Goal: Transaction & Acquisition: Purchase product/service

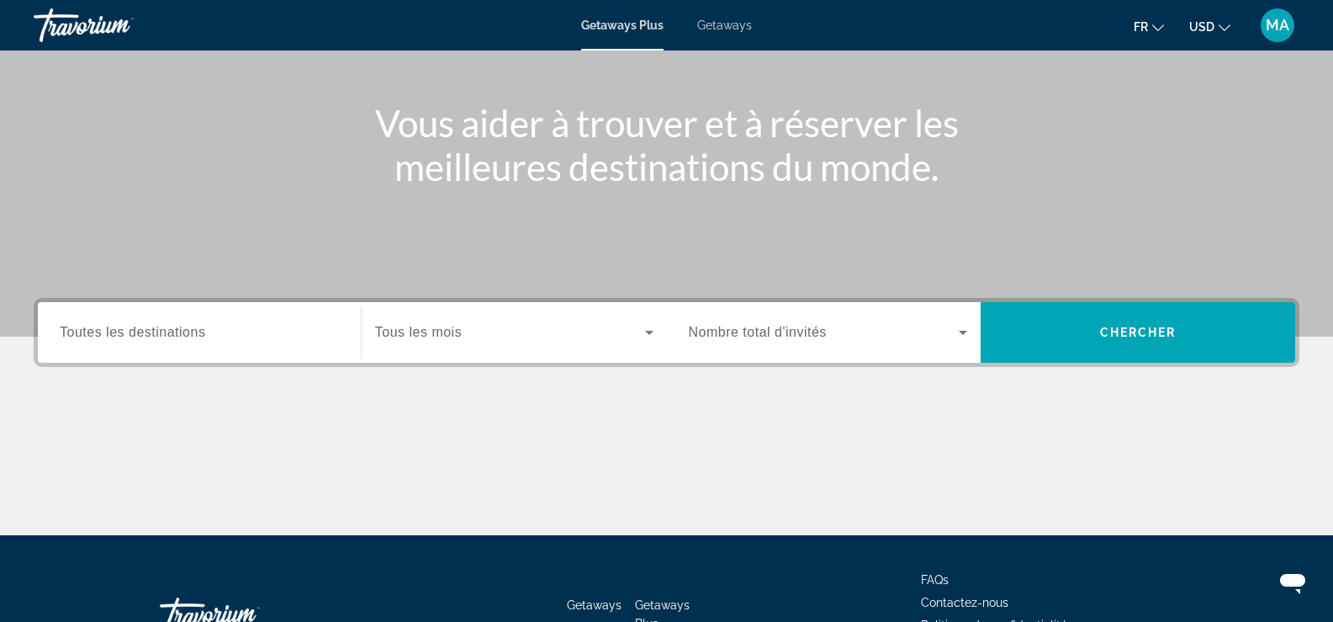
click at [173, 339] on label "Destination Toutes les destinations" at bounding box center [133, 332] width 146 height 15
click at [173, 339] on input "Destination Toutes les destinations" at bounding box center [199, 333] width 279 height 20
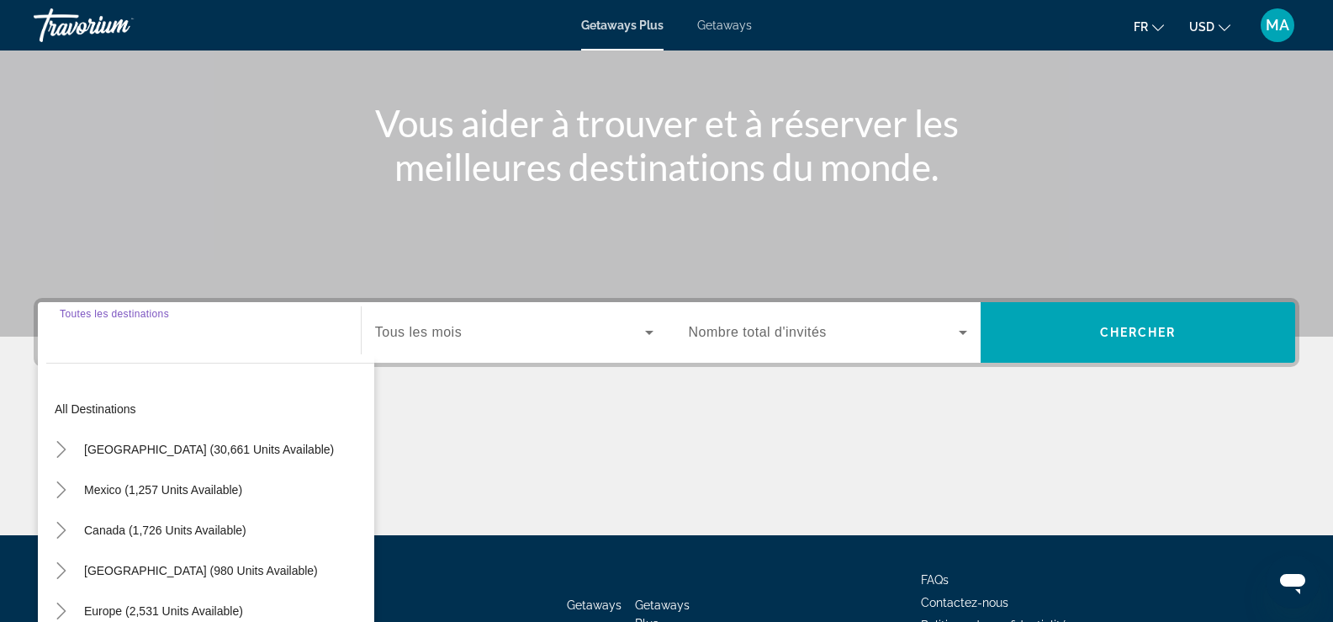
scroll to position [288, 0]
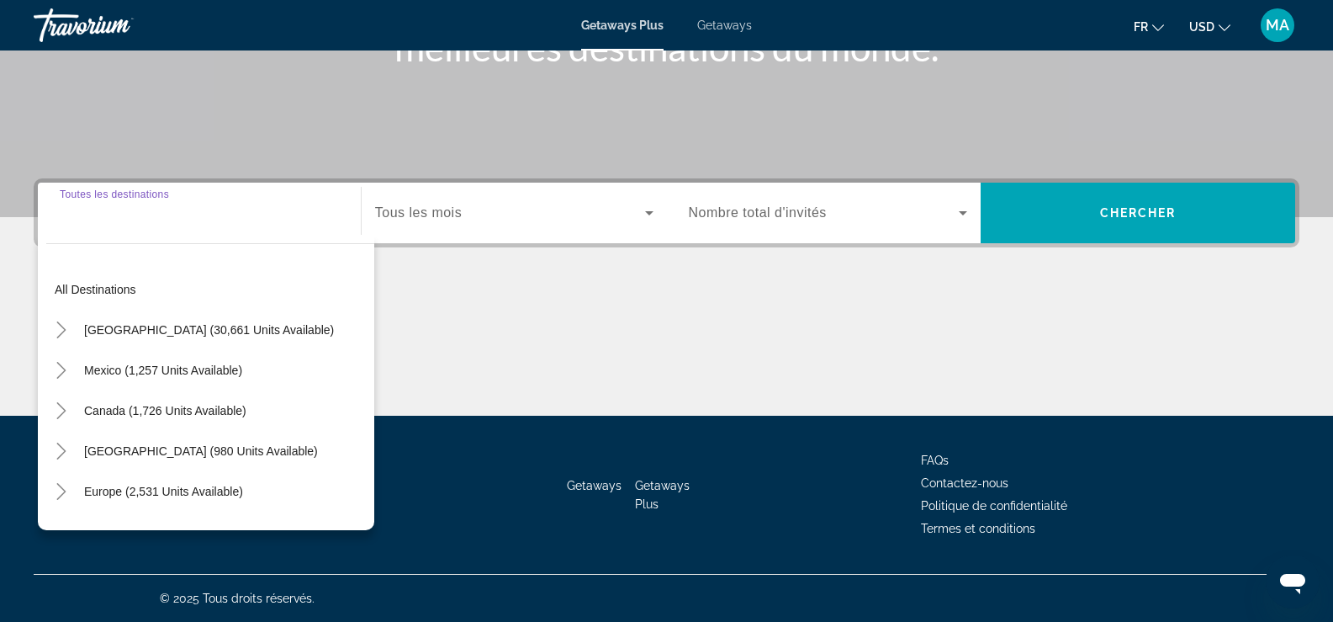
click at [163, 229] on div "Search widget" at bounding box center [199, 213] width 279 height 48
click at [140, 412] on span "Canada (1,726 units available)" at bounding box center [165, 410] width 162 height 13
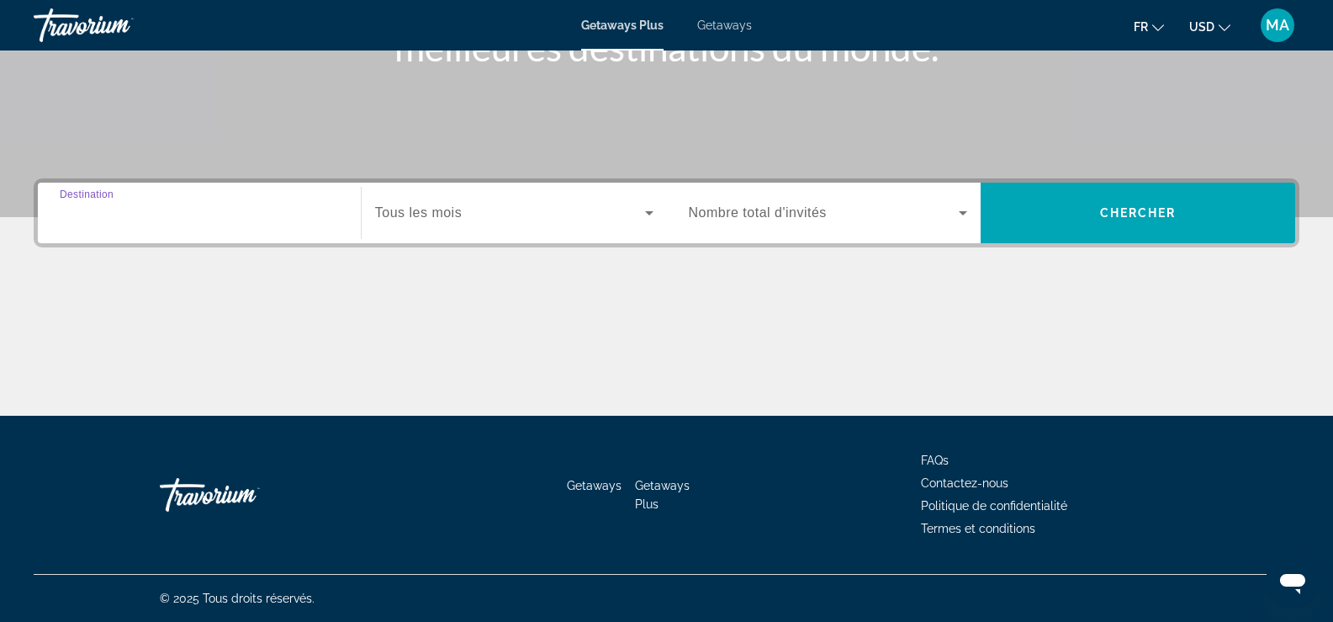
type input "**********"
click at [427, 213] on span "Tous les mois" at bounding box center [418, 212] width 87 height 14
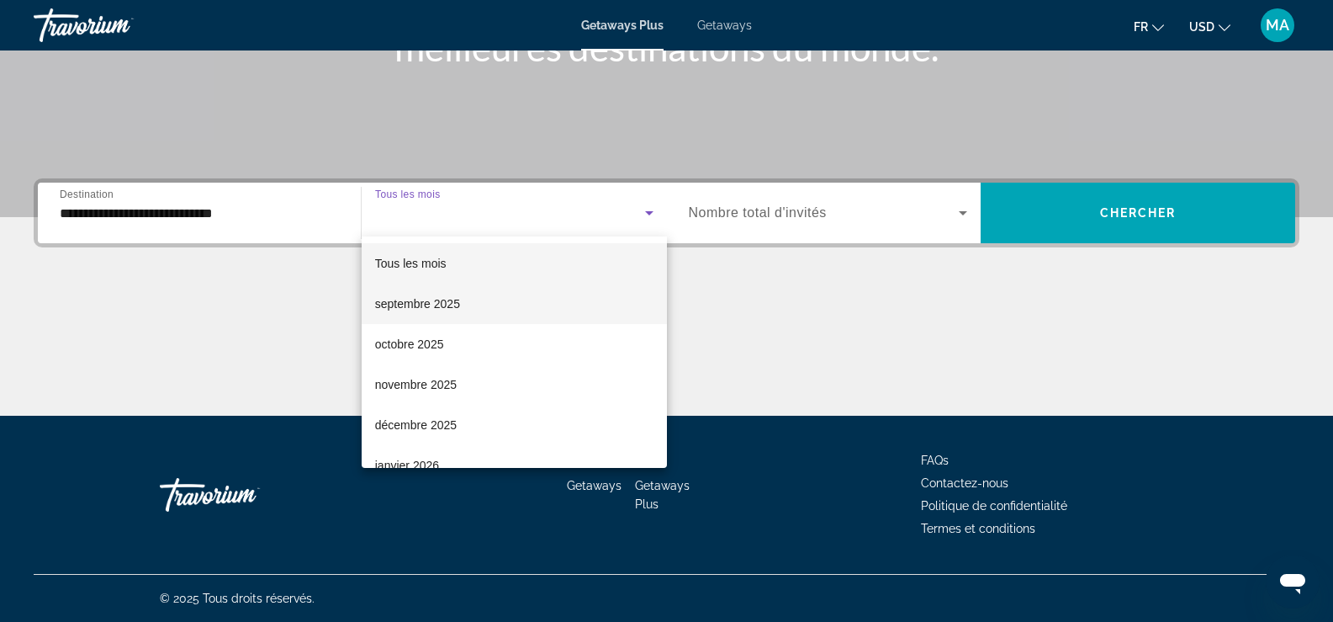
click at [408, 310] on span "septembre 2025" at bounding box center [417, 304] width 85 height 20
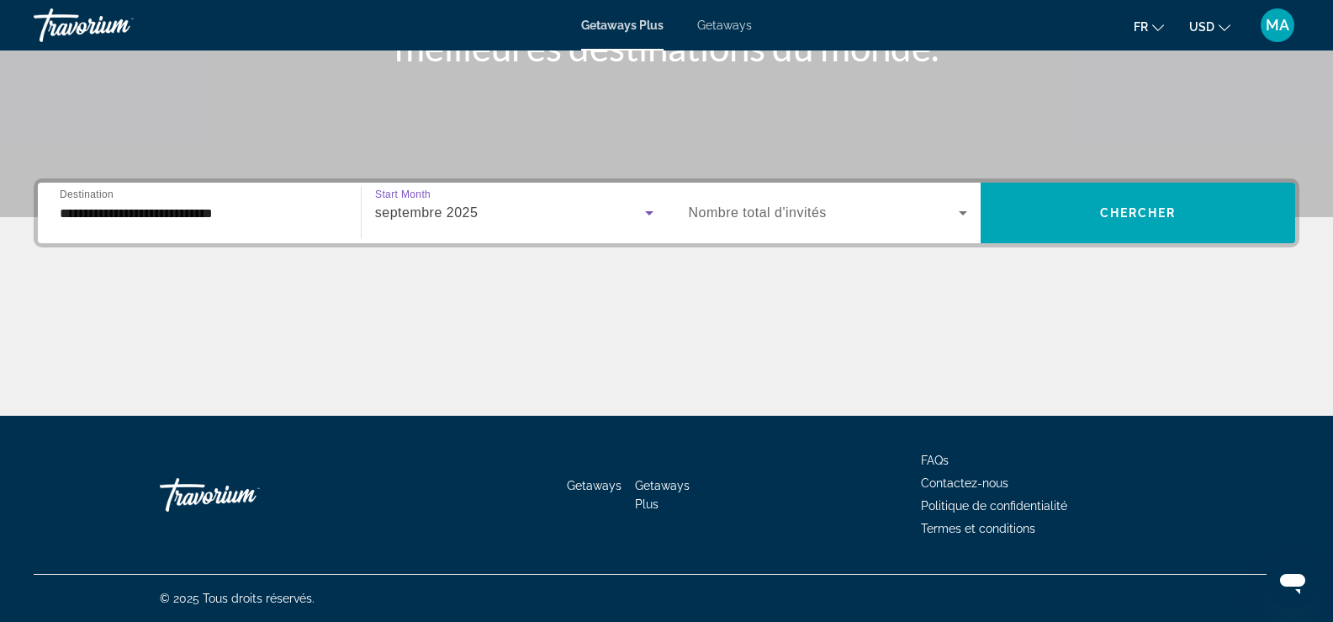
click at [775, 212] on span "Nombre total d'invités" at bounding box center [758, 212] width 138 height 14
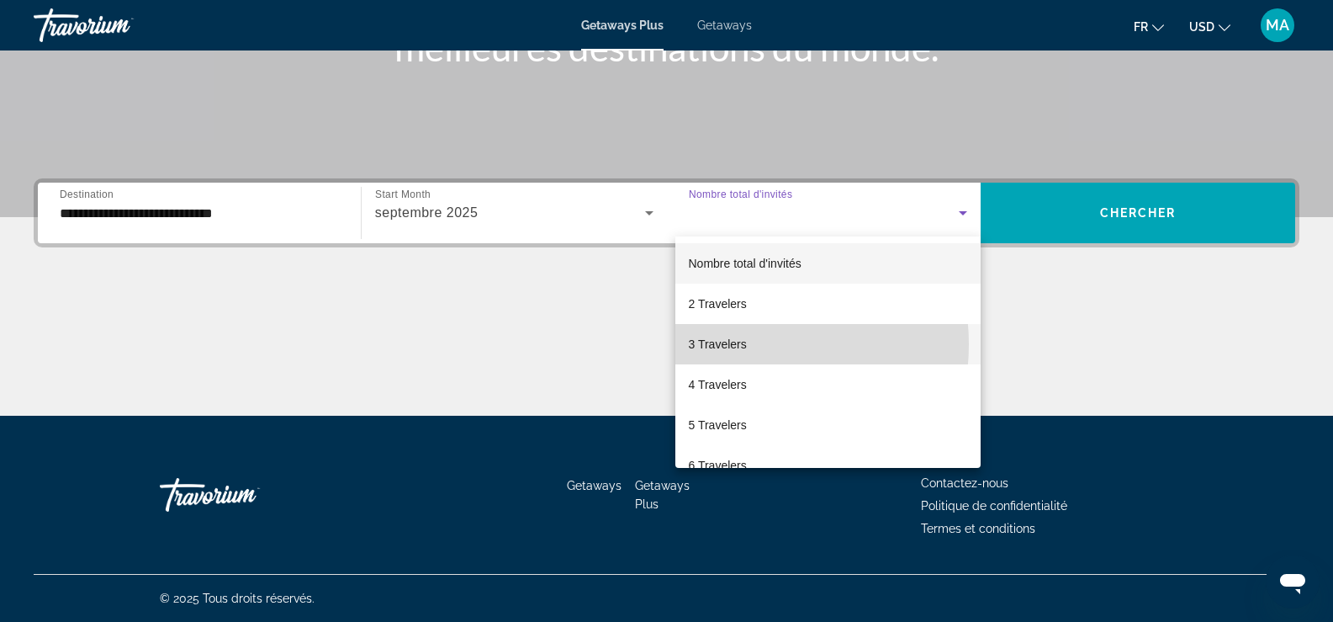
click at [734, 344] on span "3 Travelers" at bounding box center [718, 344] width 58 height 20
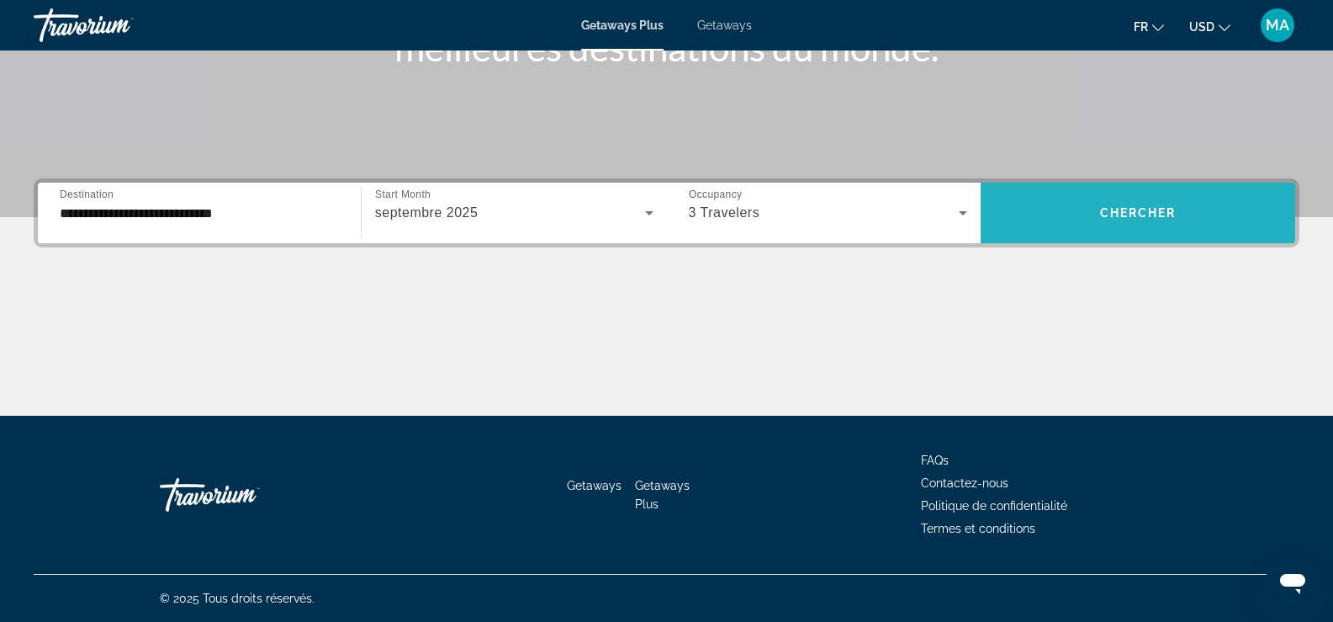
click at [1141, 211] on span "Chercher" at bounding box center [1138, 212] width 77 height 13
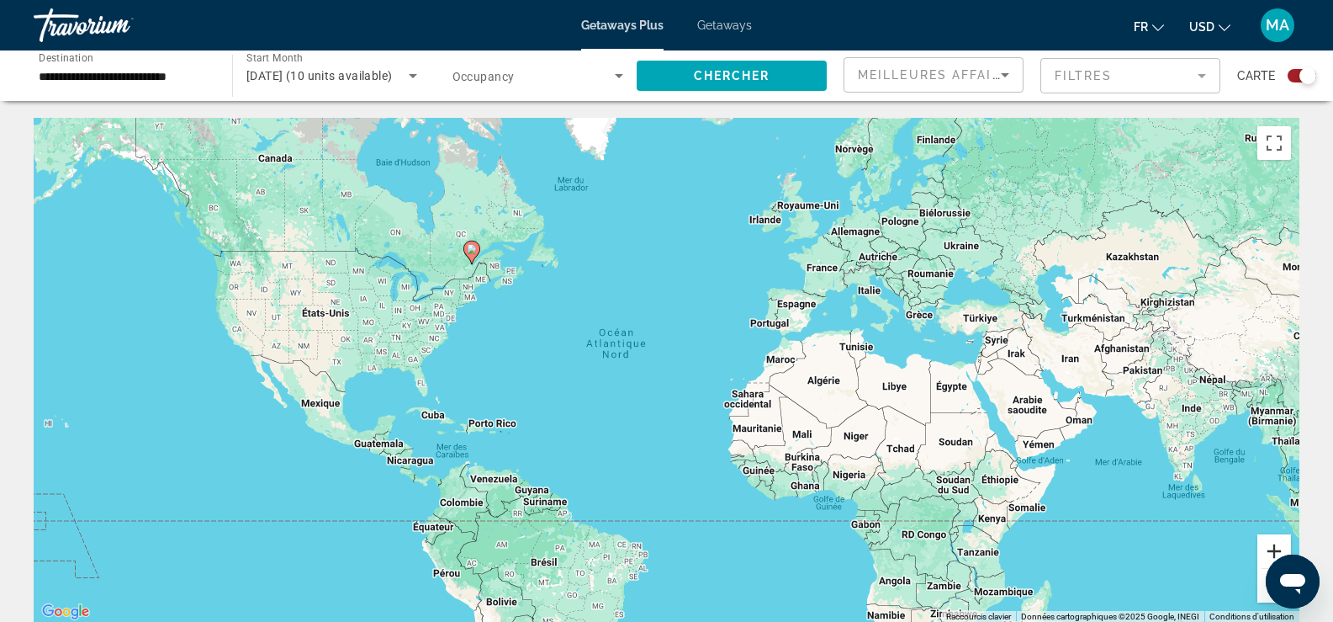
click at [1274, 546] on button "Zoom avant" at bounding box center [1274, 551] width 34 height 34
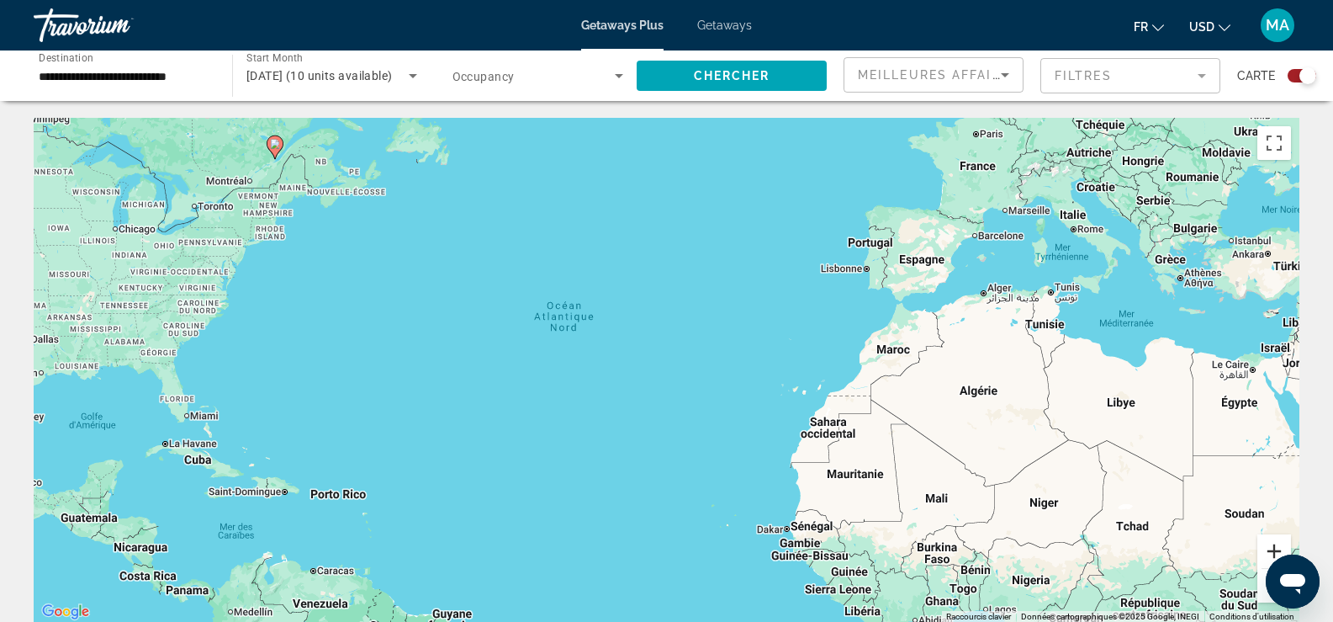
click at [1274, 546] on button "Zoom avant" at bounding box center [1274, 551] width 34 height 34
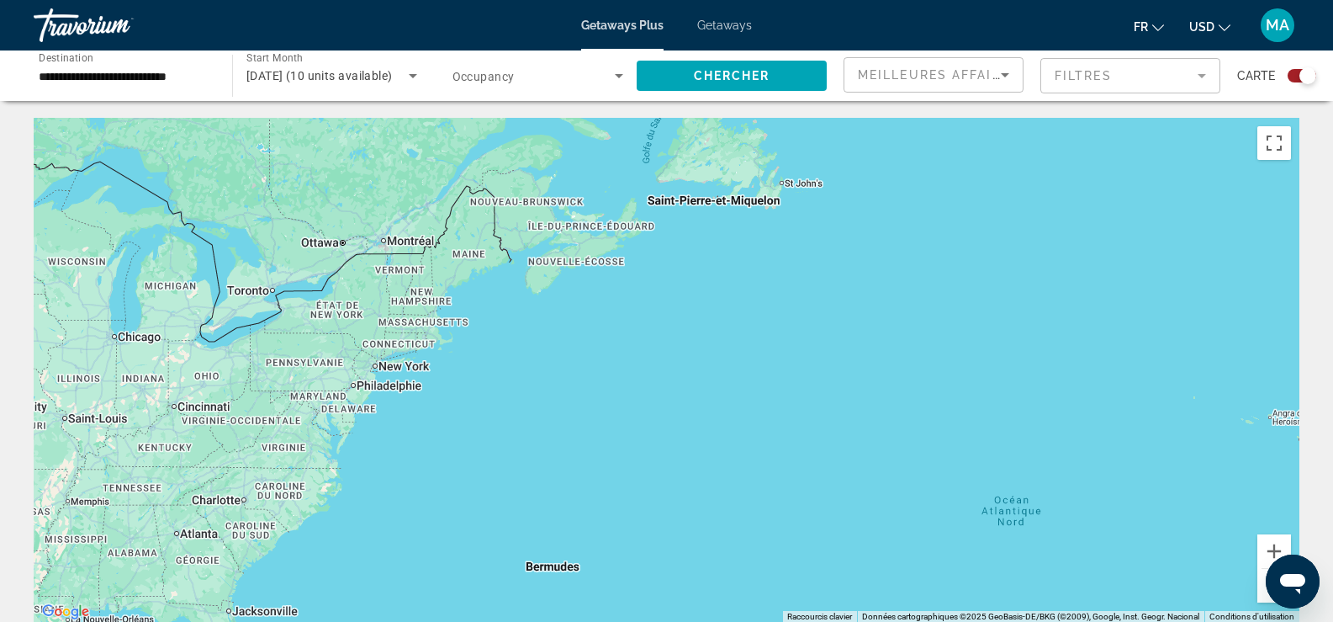
drag, startPoint x: 237, startPoint y: 247, endPoint x: 788, endPoint y: 495, distance: 604.2
click at [788, 495] on div "Main content" at bounding box center [667, 370] width 1266 height 505
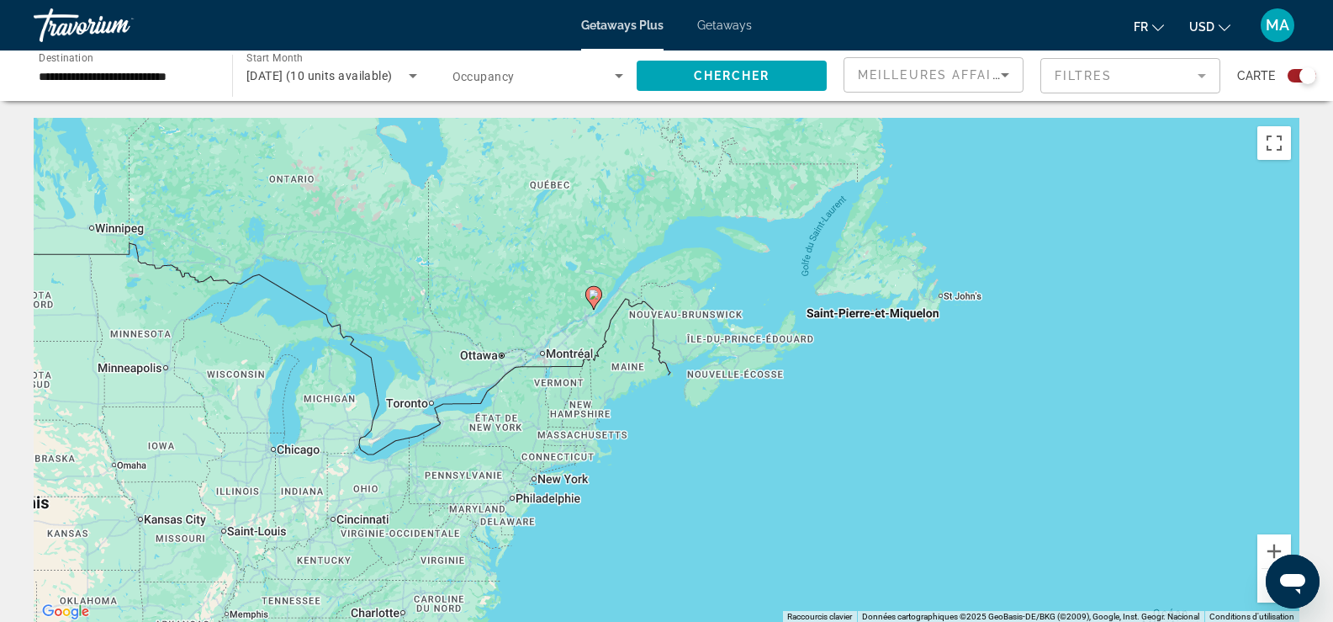
drag, startPoint x: 477, startPoint y: 342, endPoint x: 654, endPoint y: 466, distance: 215.6
click at [654, 466] on div "Pour activer le glissement avec le clavier, appuyez sur Alt+Entrée. Une fois ce…" at bounding box center [667, 370] width 1266 height 505
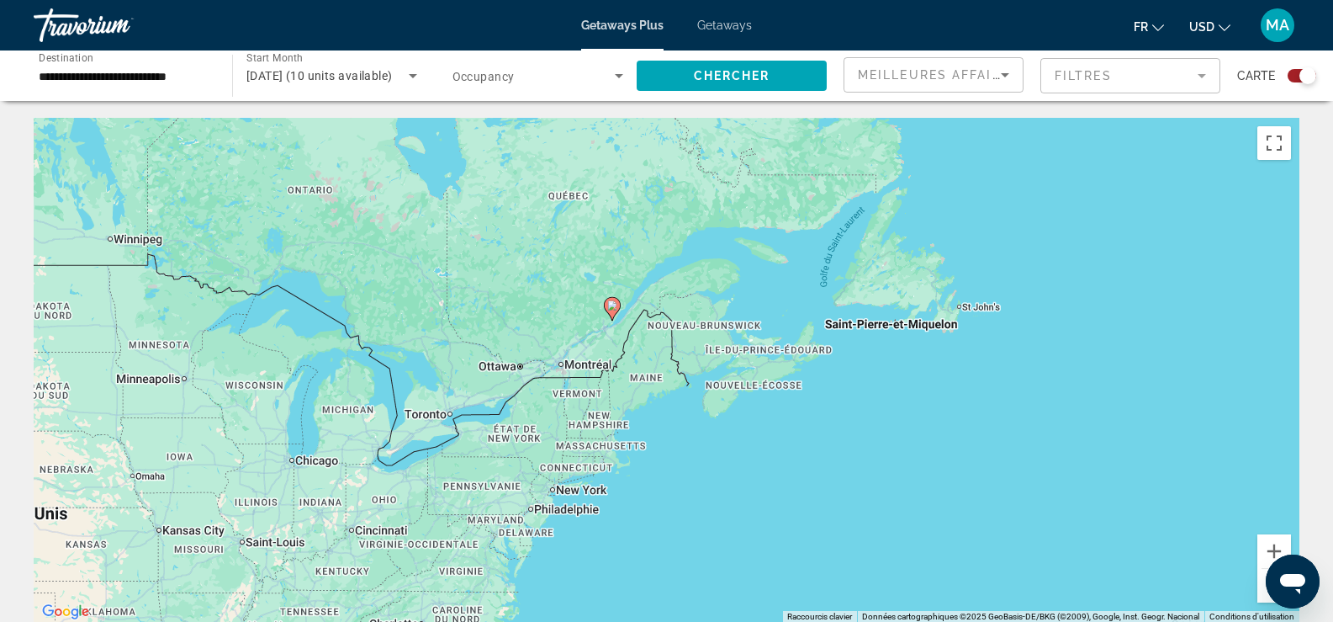
click at [612, 306] on image "Main content" at bounding box center [612, 305] width 10 height 10
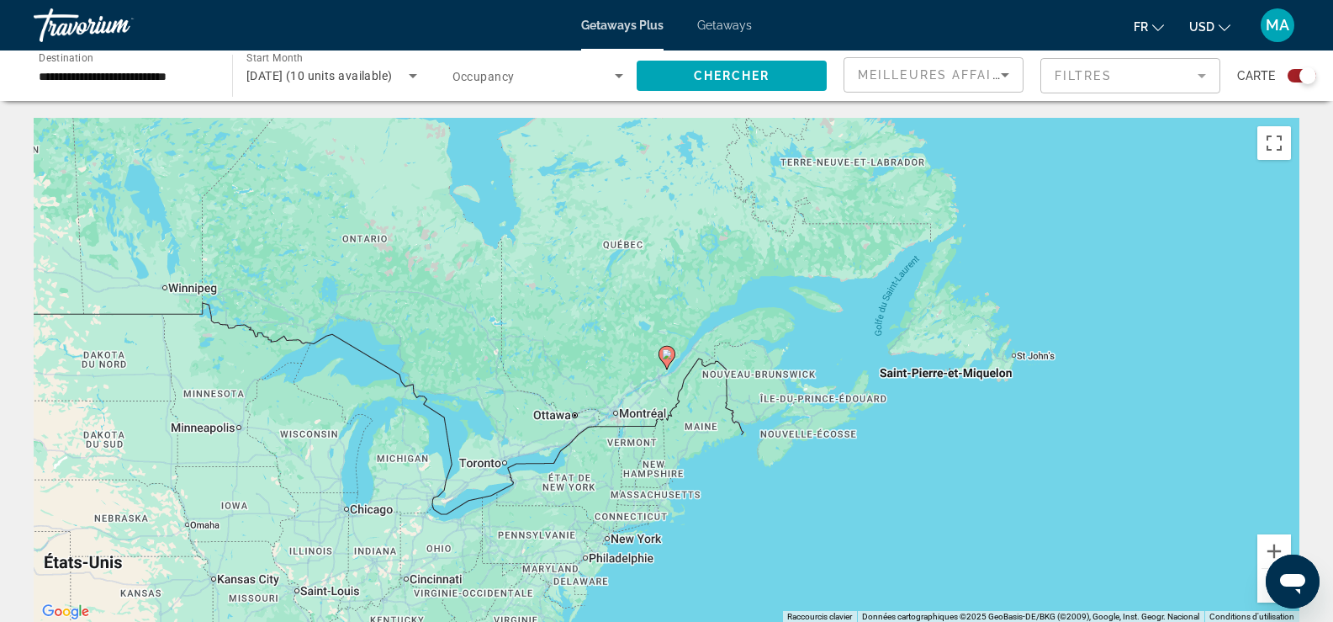
click at [664, 354] on image "Main content" at bounding box center [667, 354] width 10 height 10
type input "**********"
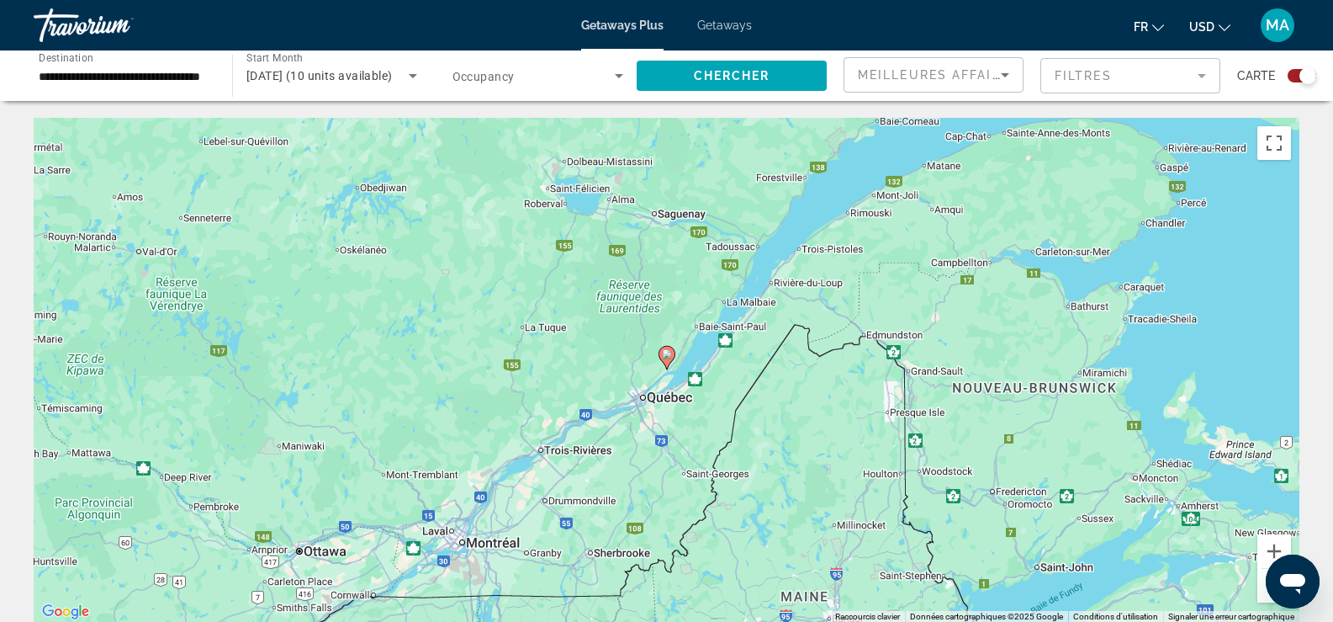
click at [664, 354] on image "Main content" at bounding box center [667, 354] width 10 height 10
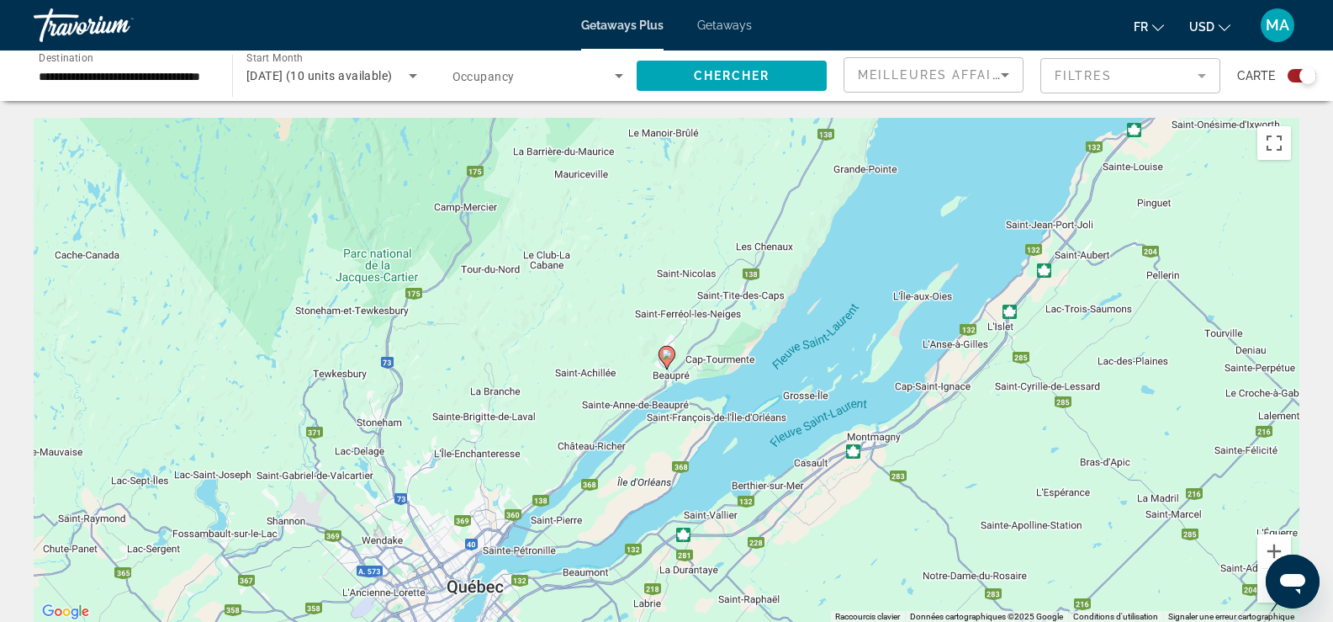
click at [664, 354] on image "Main content" at bounding box center [667, 354] width 10 height 10
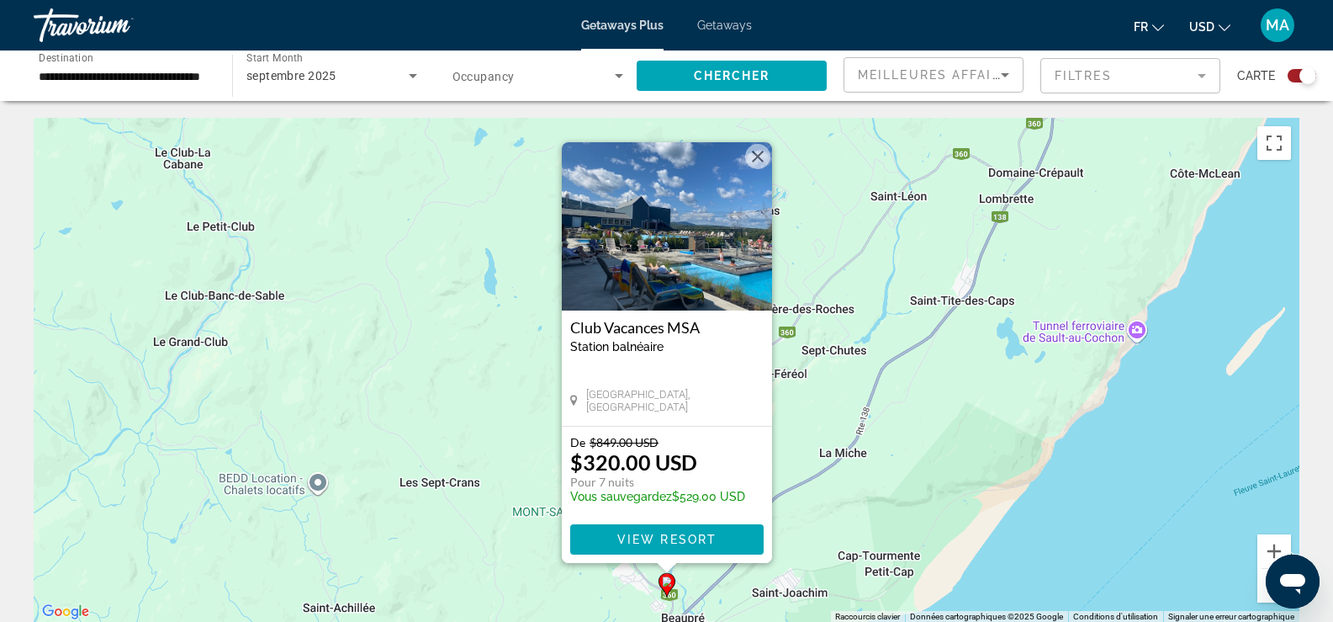
click at [1229, 446] on div "Pour activer le glissement avec le clavier, appuyez sur Alt+Entrée. Une fois ce…" at bounding box center [667, 370] width 1266 height 505
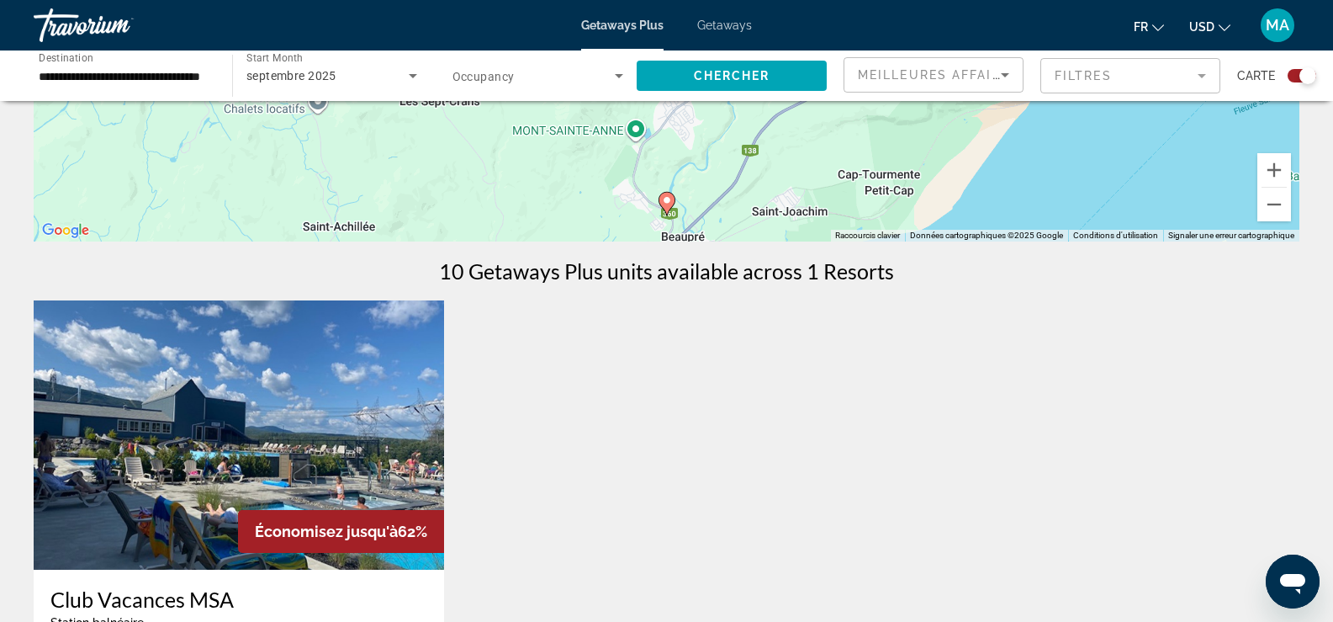
scroll to position [421, 0]
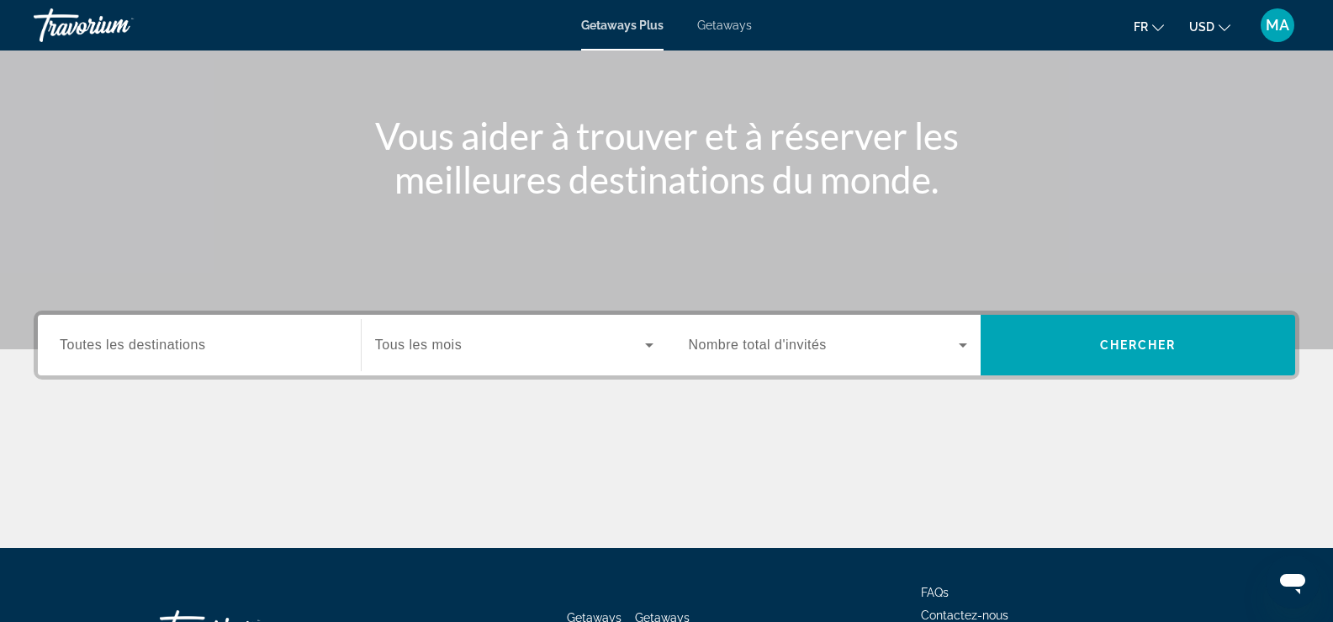
scroll to position [168, 0]
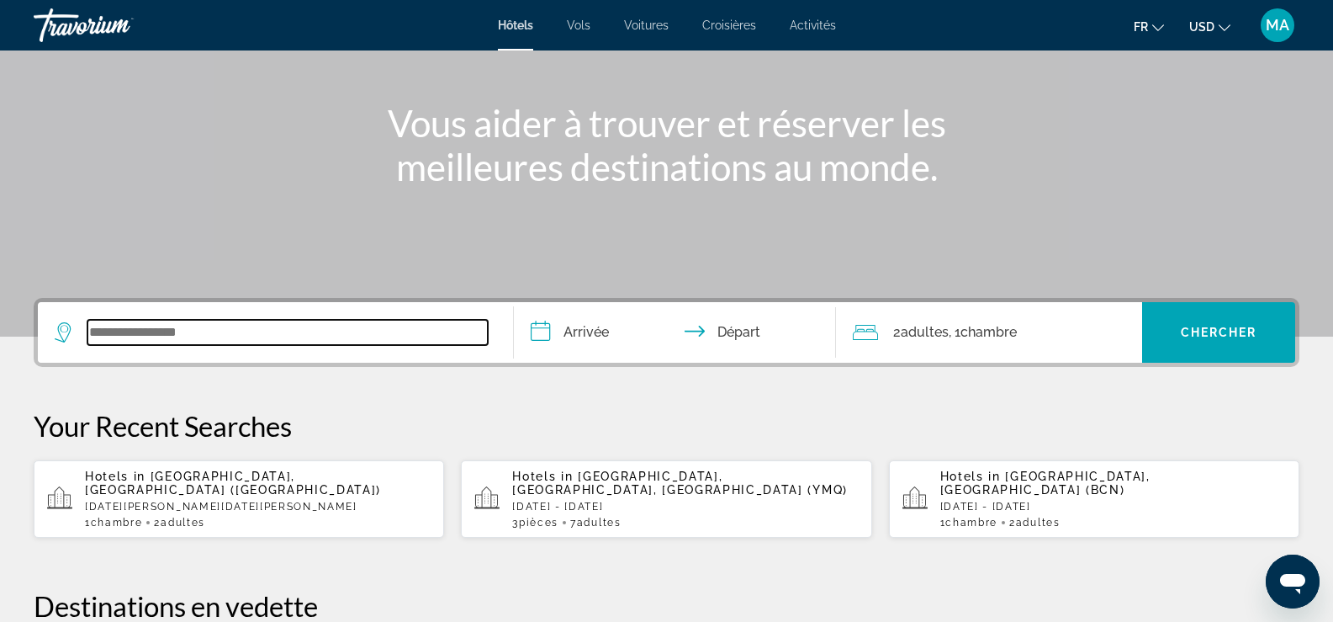
click at [163, 339] on input "Search widget" at bounding box center [287, 332] width 400 height 25
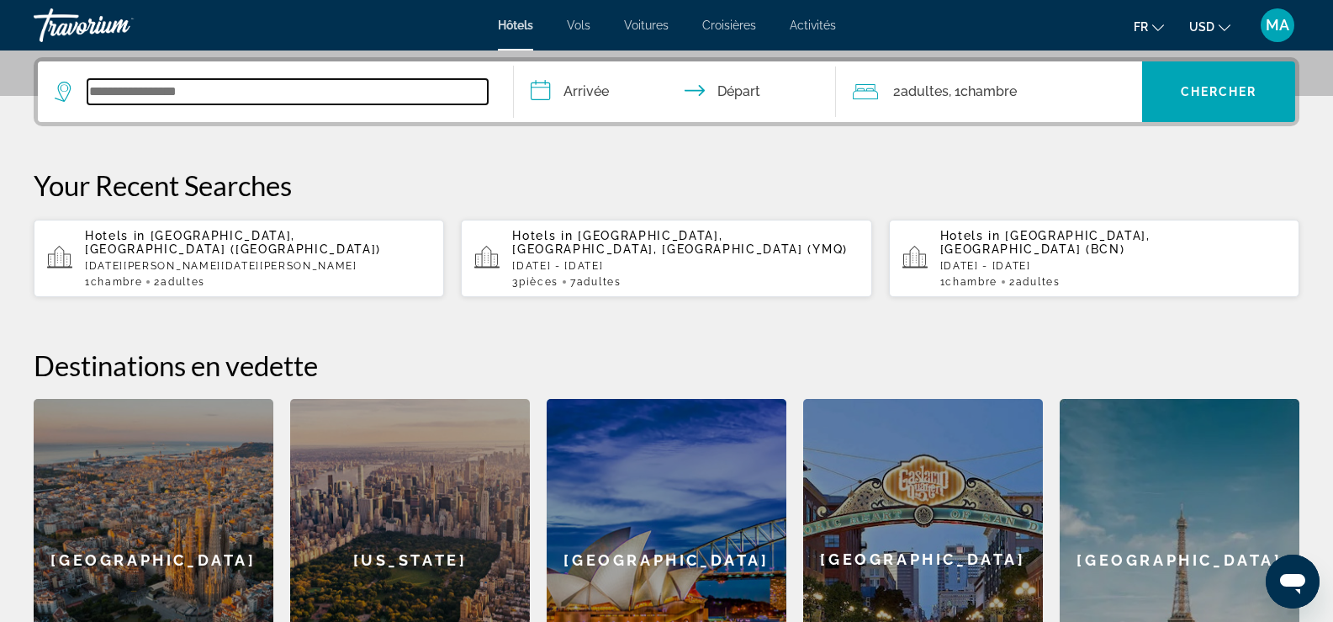
scroll to position [411, 0]
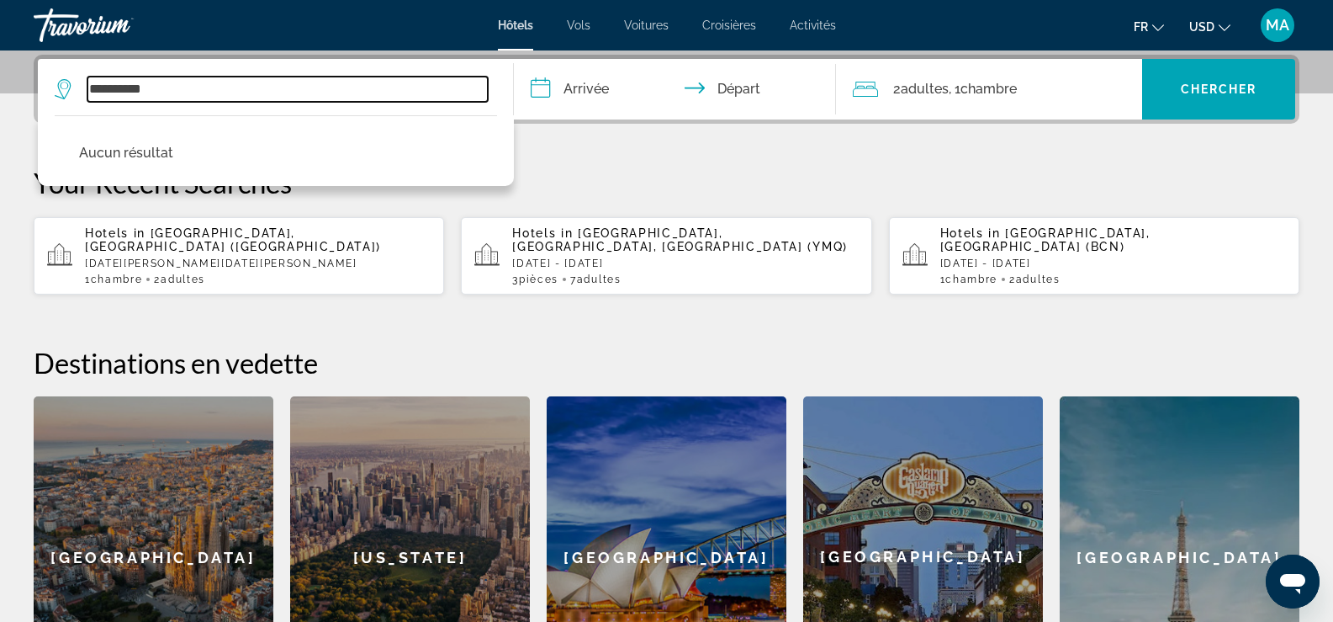
drag, startPoint x: 167, startPoint y: 87, endPoint x: 57, endPoint y: 92, distance: 109.4
click at [57, 92] on div "**********" at bounding box center [271, 89] width 433 height 25
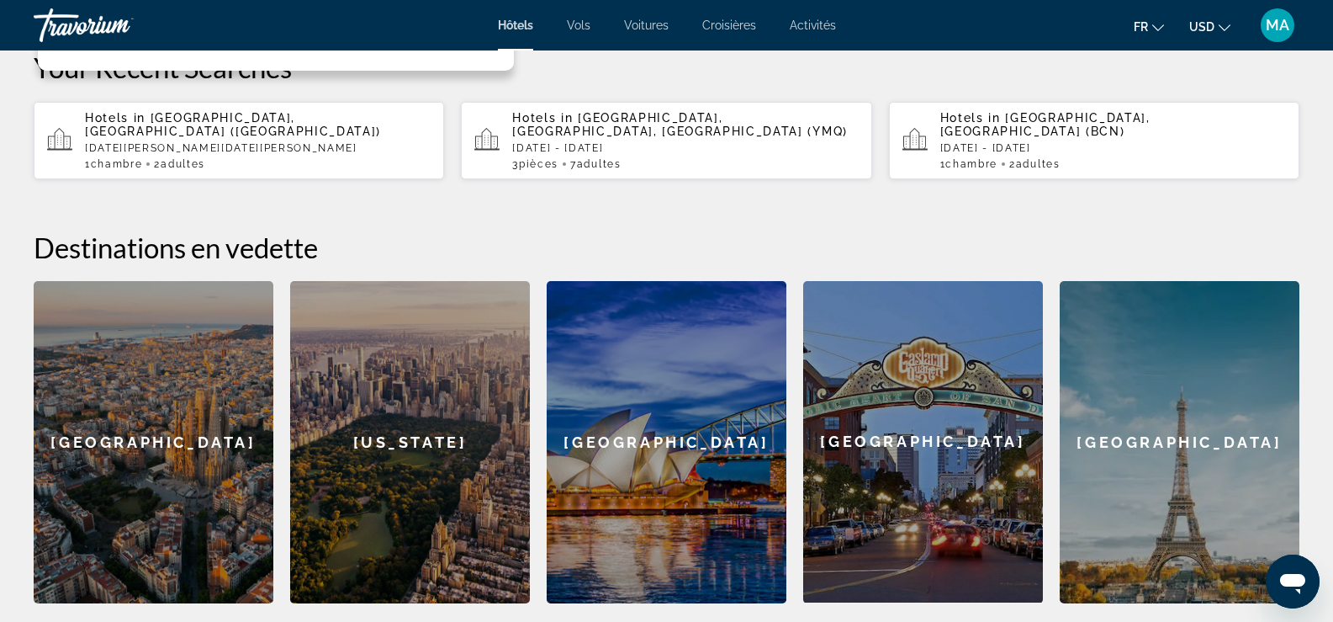
scroll to position [238, 0]
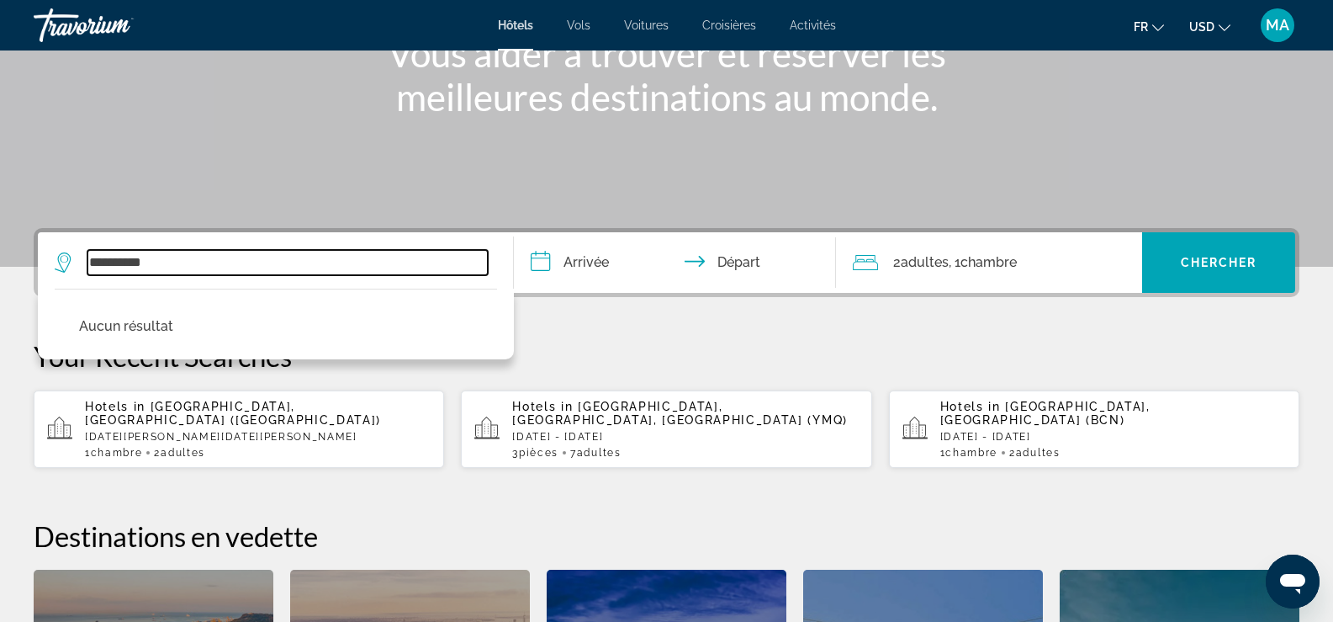
click at [167, 257] on input "**********" at bounding box center [287, 262] width 400 height 25
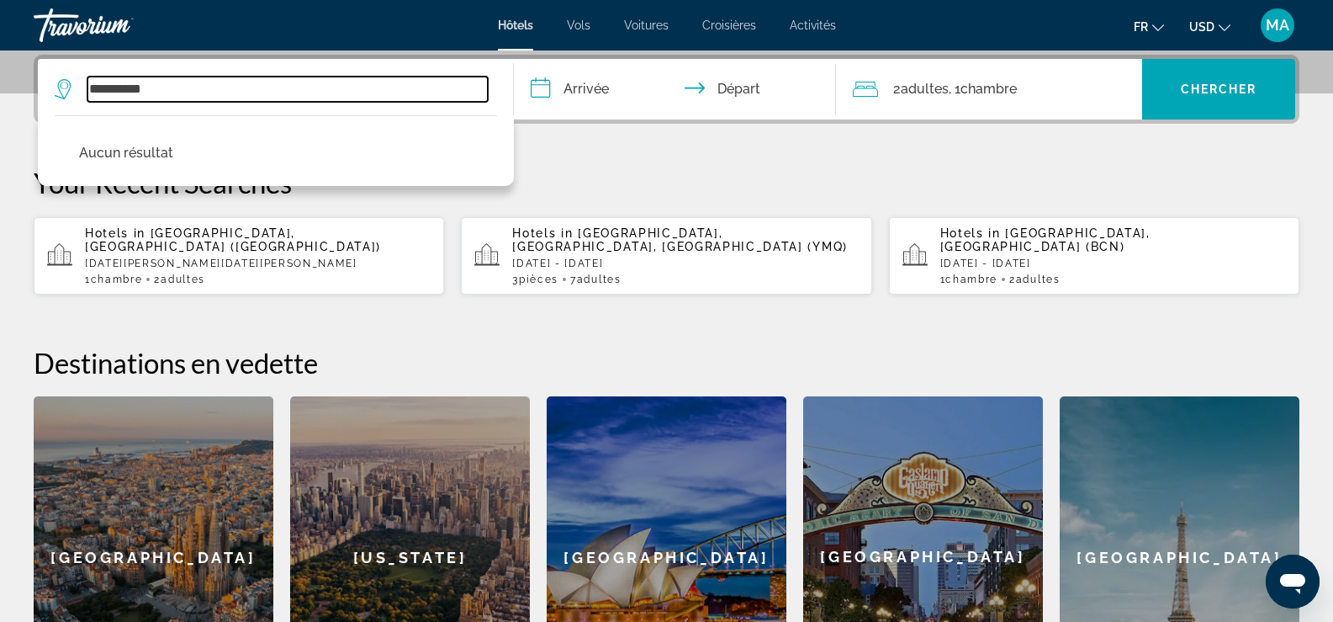
drag, startPoint x: 173, startPoint y: 86, endPoint x: 14, endPoint y: 97, distance: 159.3
click at [14, 97] on div "**********" at bounding box center [666, 387] width 1333 height 664
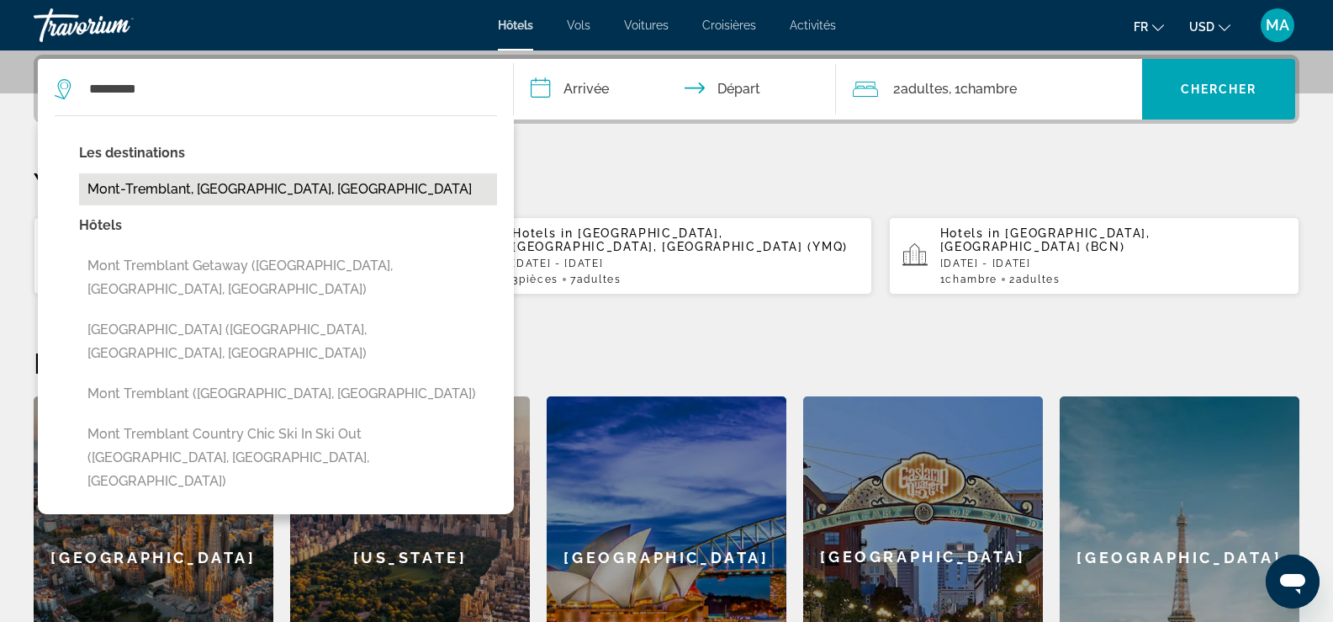
click at [156, 185] on button "Mont-Tremblant, [GEOGRAPHIC_DATA], [GEOGRAPHIC_DATA]" at bounding box center [288, 189] width 418 height 32
type input "**********"
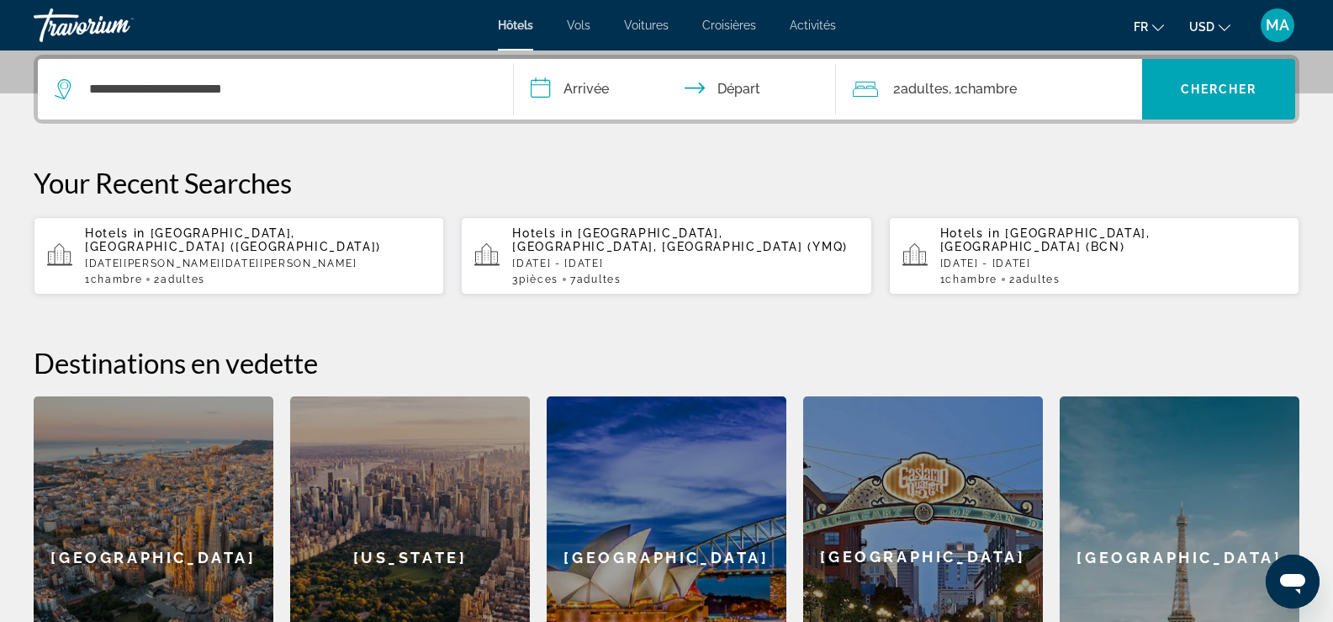
click at [585, 83] on input "**********" at bounding box center [679, 92] width 330 height 66
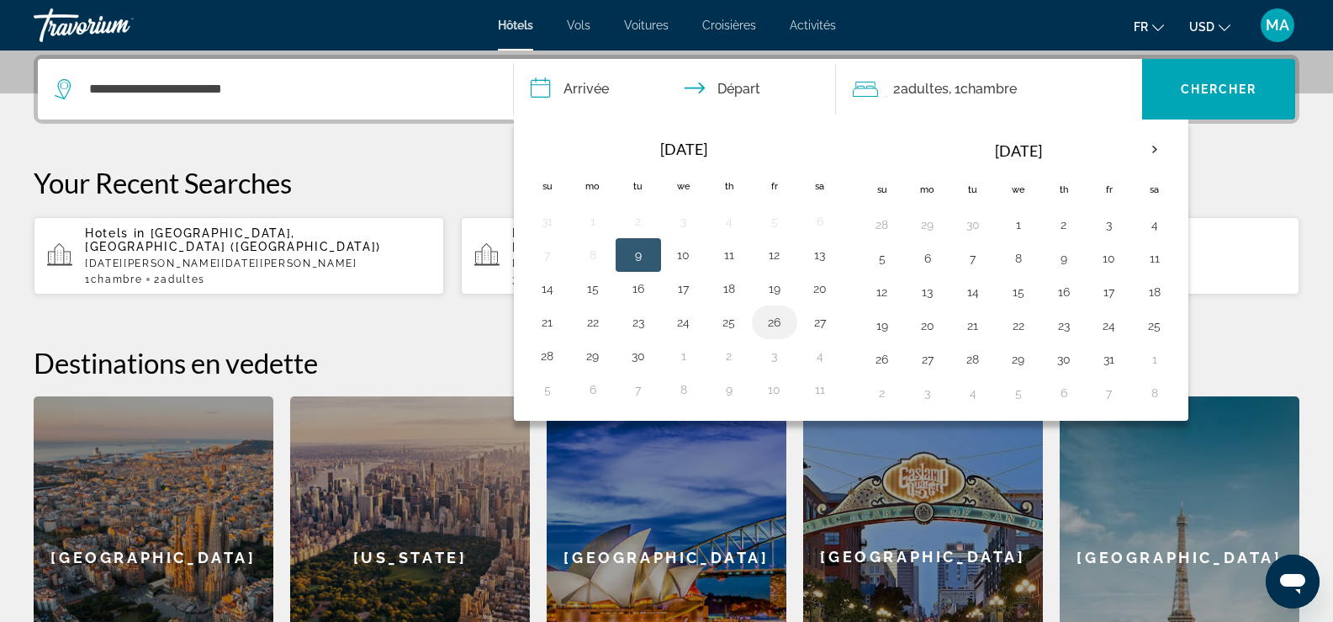
click at [771, 326] on button "26" at bounding box center [774, 322] width 27 height 24
click at [543, 357] on button "28" at bounding box center [547, 356] width 27 height 24
type input "**********"
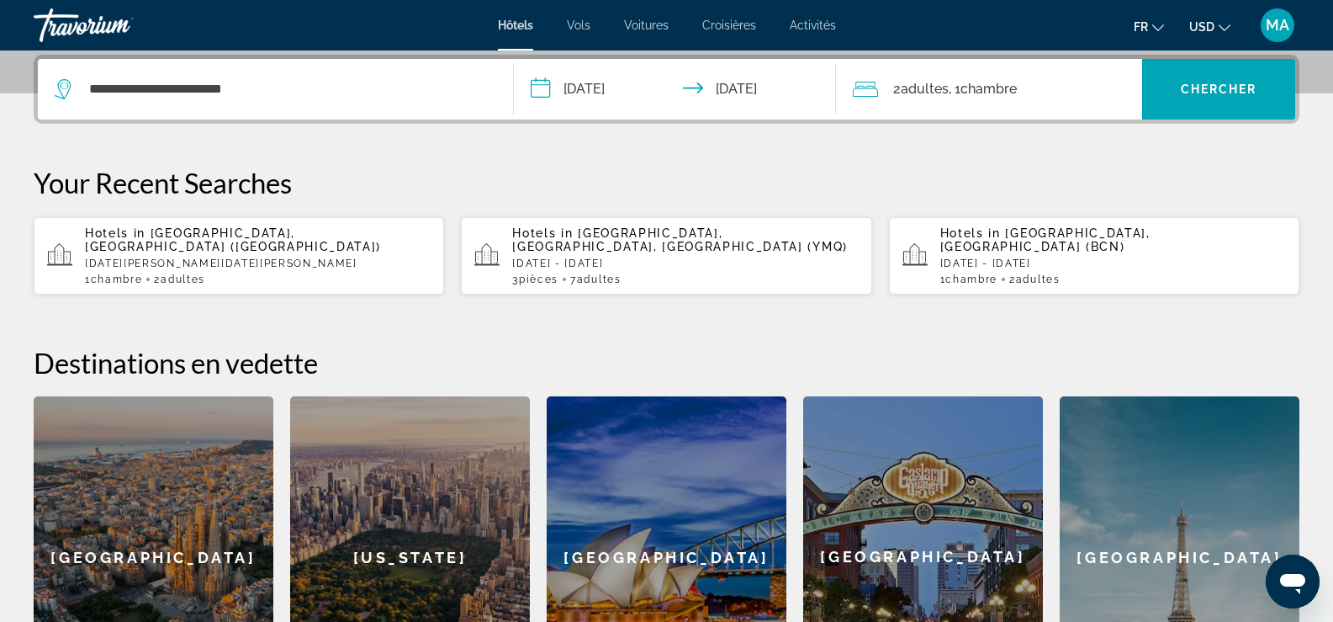
click at [971, 93] on span "Chambre" at bounding box center [989, 89] width 56 height 16
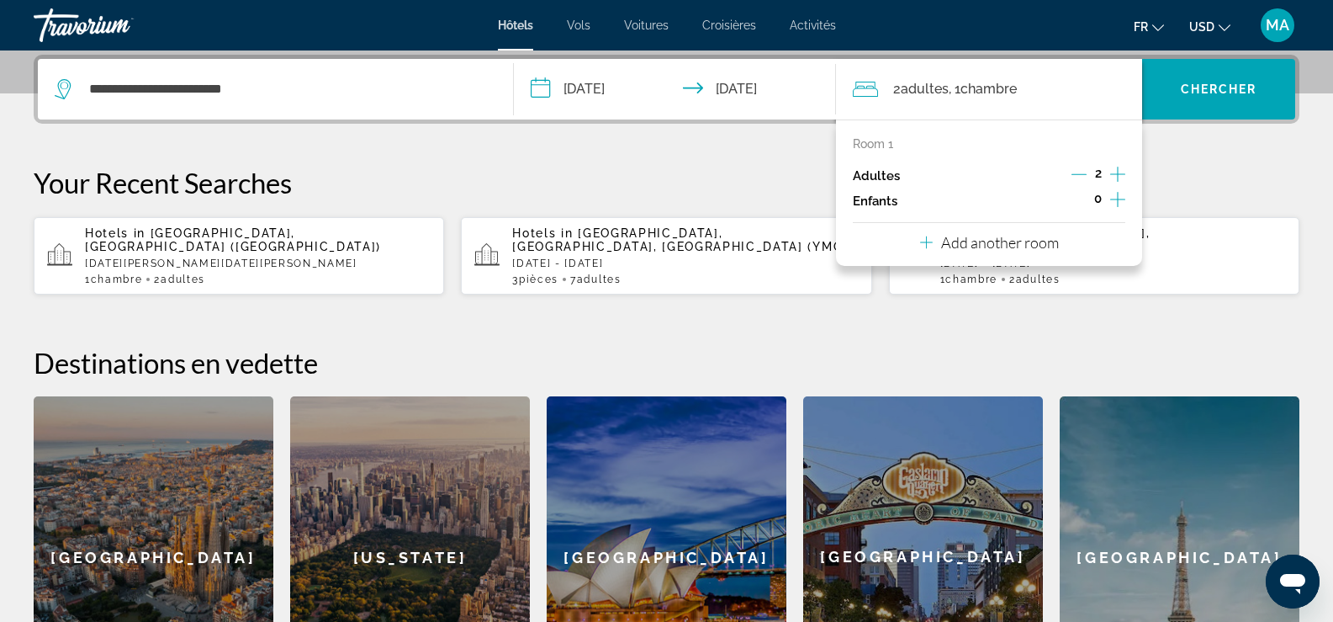
click at [1121, 172] on icon "Increment adults" at bounding box center [1117, 174] width 15 height 20
click at [1077, 172] on icon "Decrement adults" at bounding box center [1079, 174] width 15 height 15
click at [1009, 243] on p "Add another room" at bounding box center [1000, 242] width 118 height 19
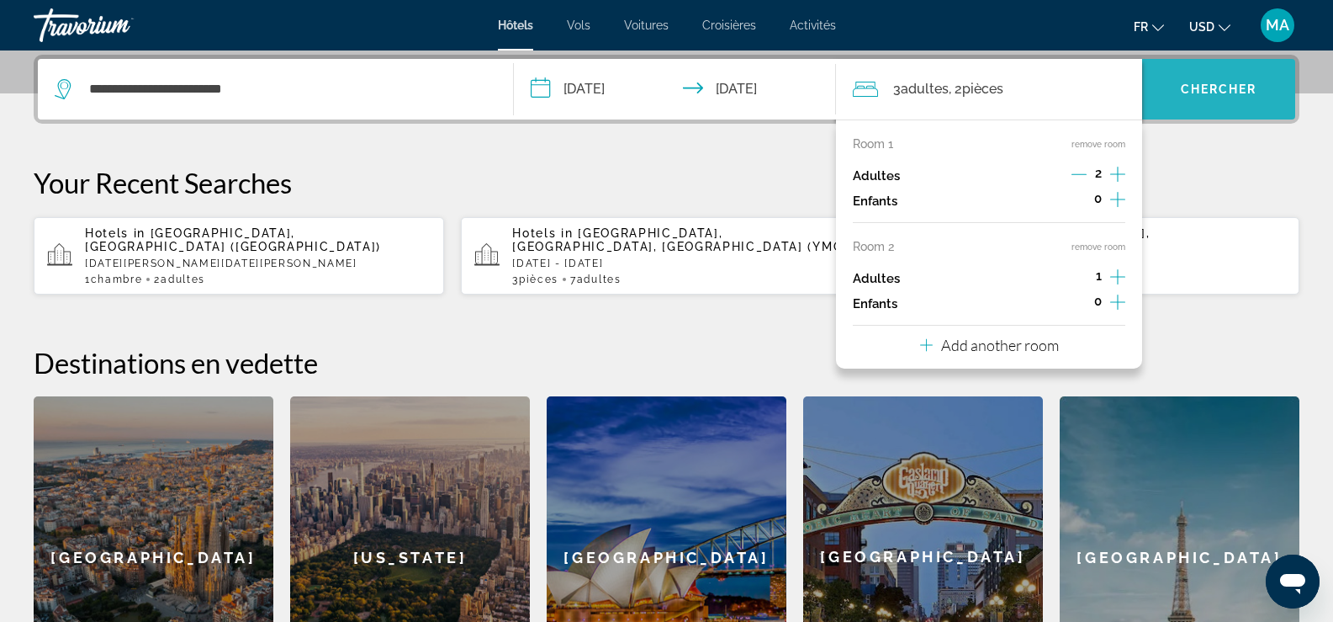
click at [1225, 87] on span "Chercher" at bounding box center [1219, 88] width 77 height 13
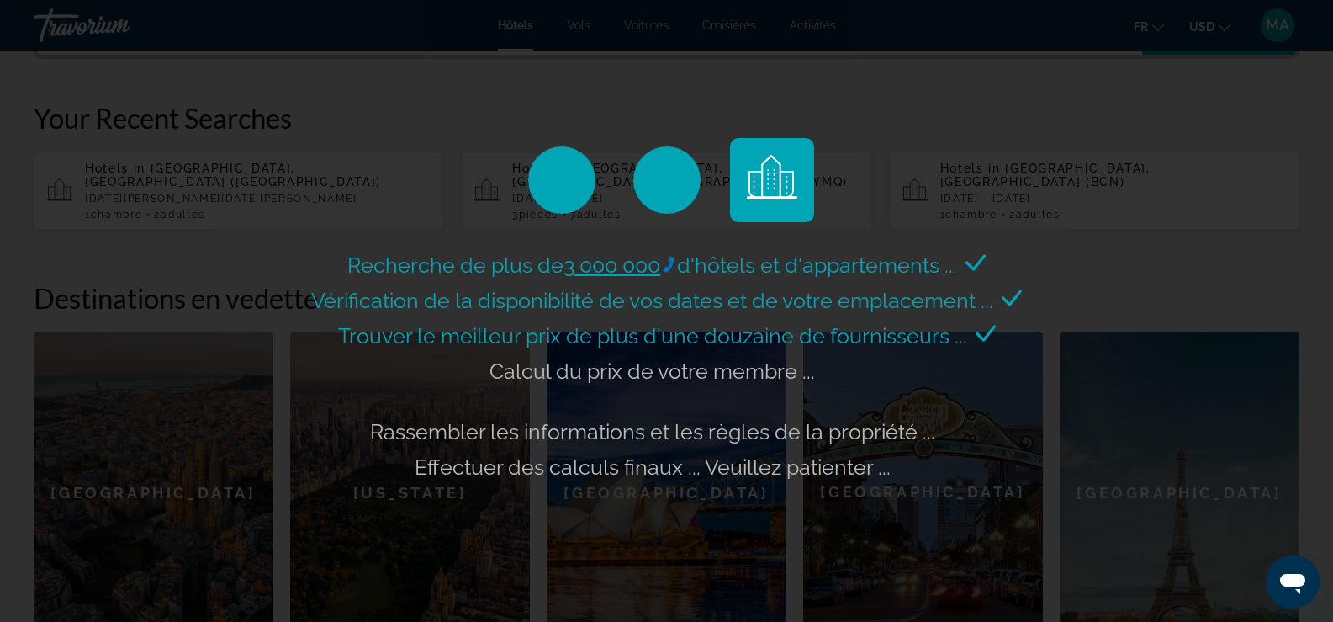
scroll to position [580, 0]
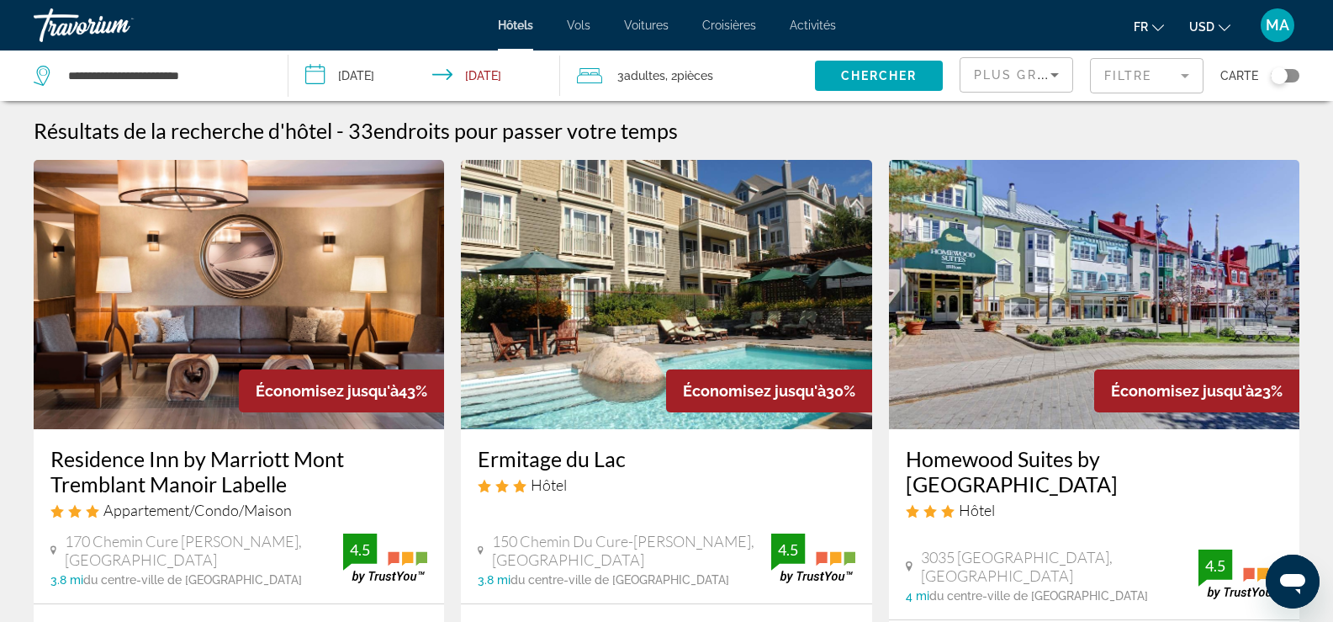
click at [1018, 75] on span "Plus grandes économies" at bounding box center [1074, 74] width 201 height 13
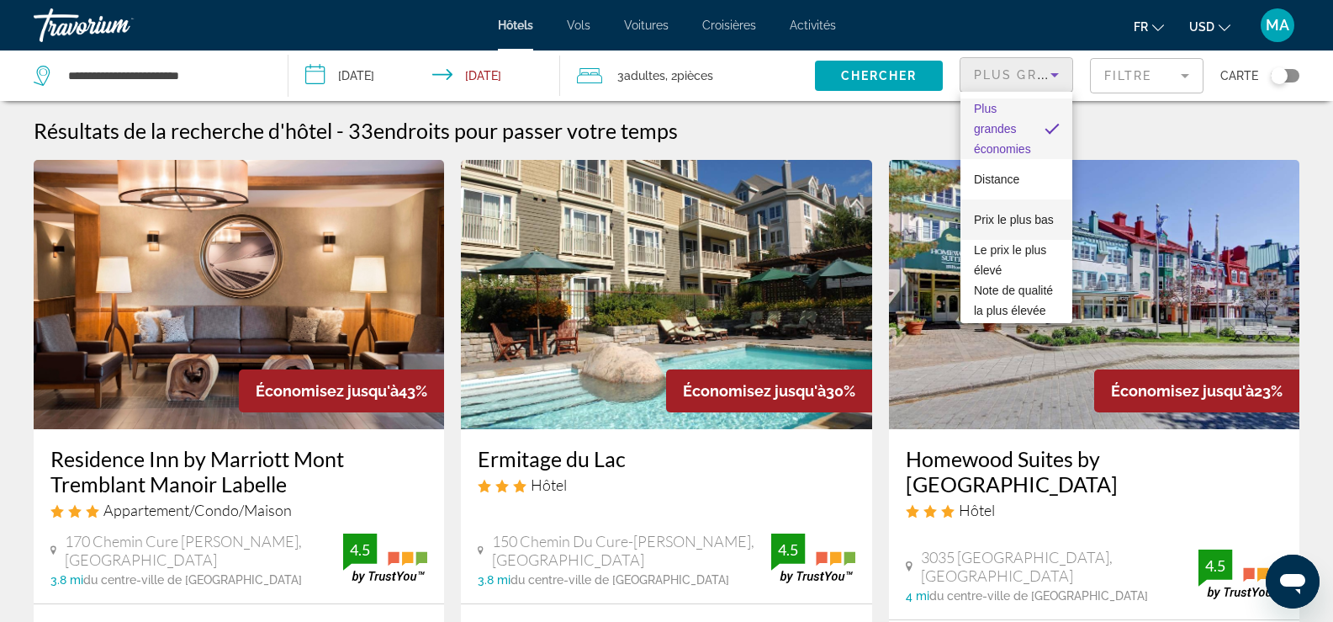
click at [993, 216] on span "Prix le plus bas" at bounding box center [1014, 219] width 80 height 20
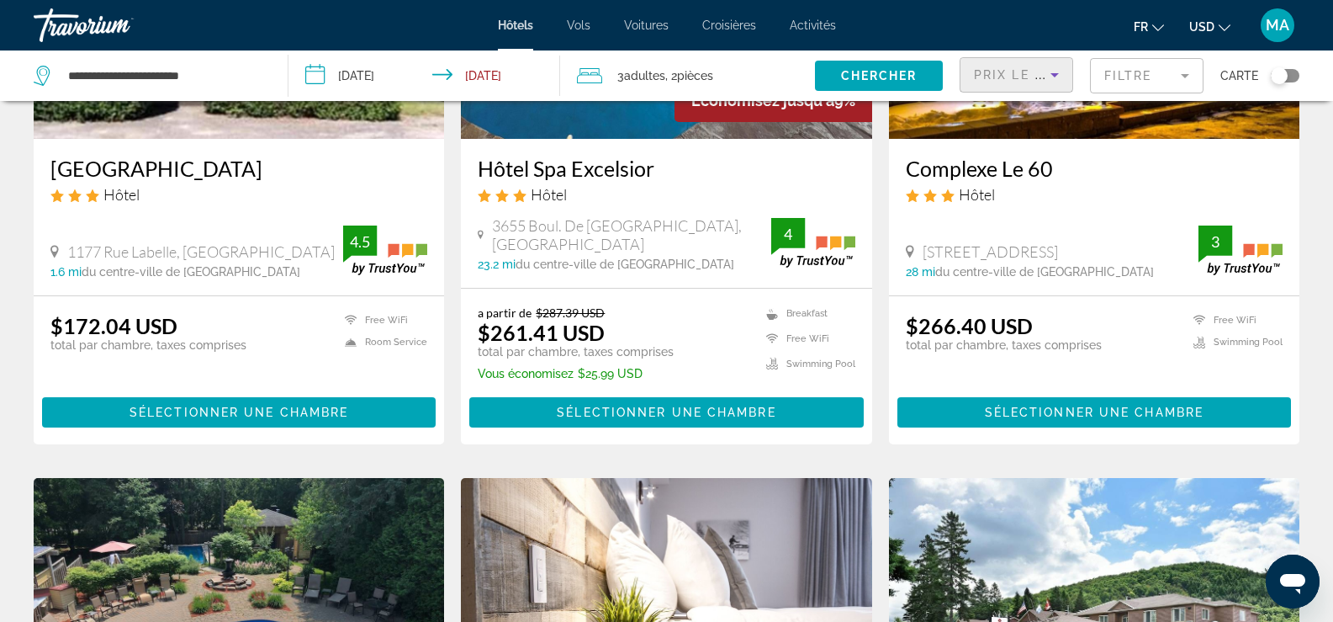
scroll to position [252, 0]
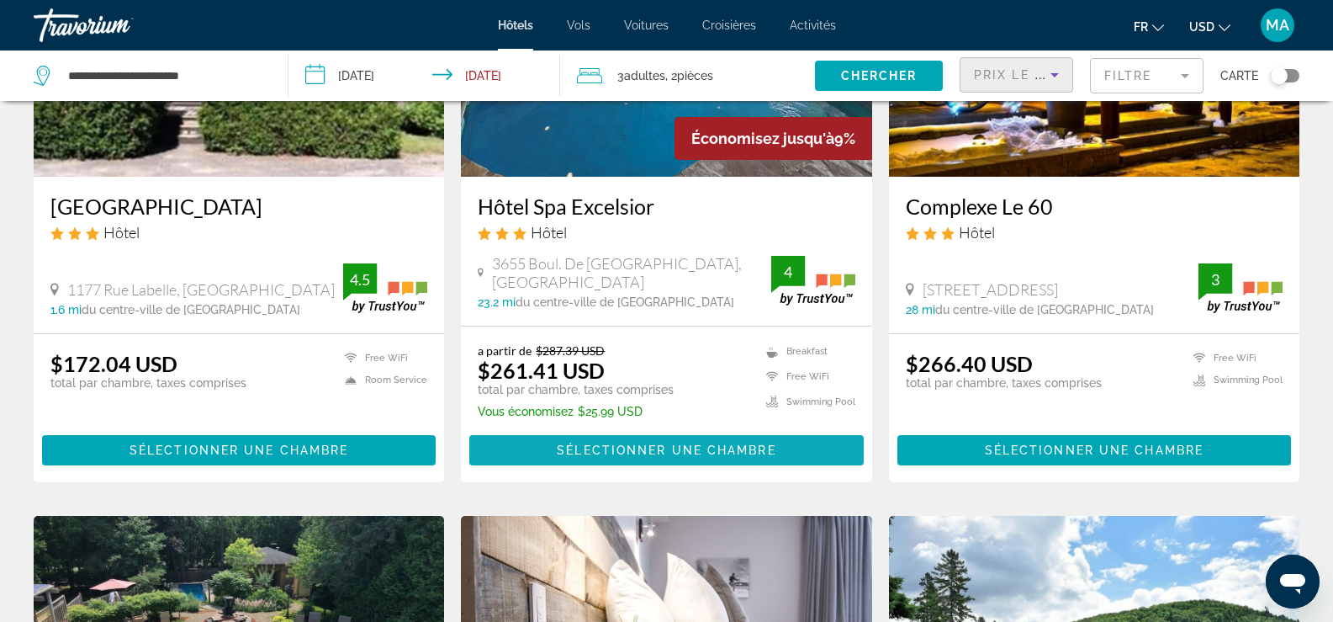
click at [650, 449] on span "Sélectionner une chambre" at bounding box center [666, 449] width 219 height 13
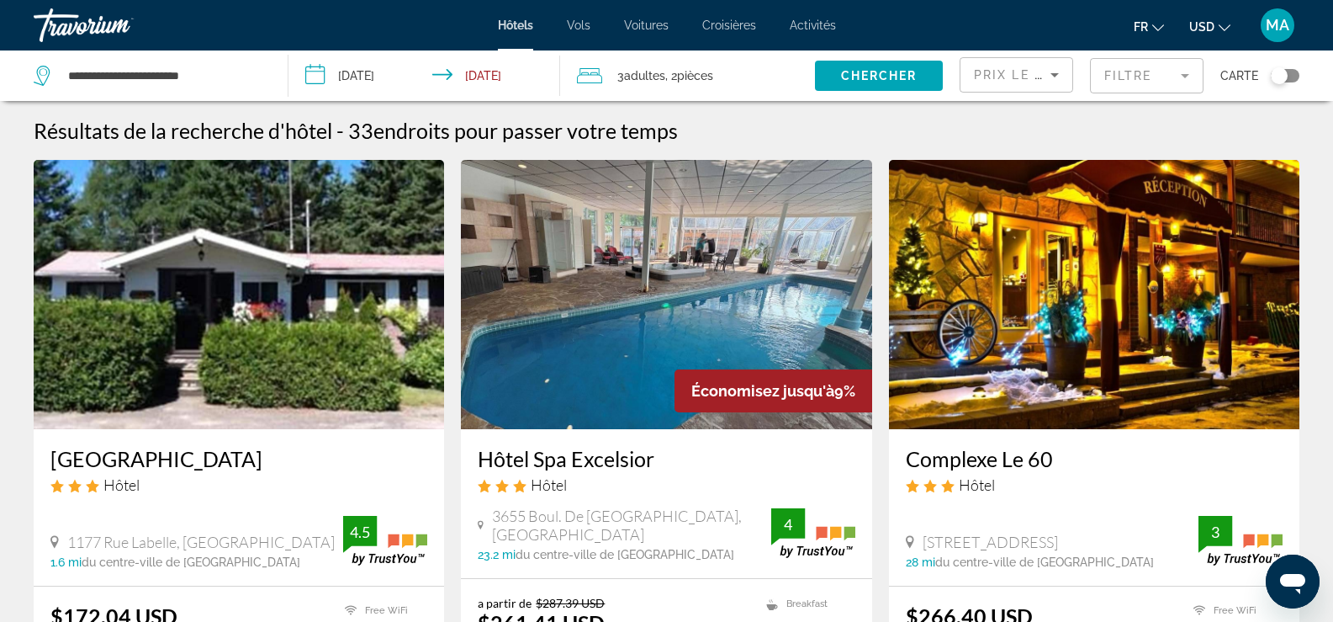
click at [693, 80] on span "pièces" at bounding box center [695, 75] width 36 height 13
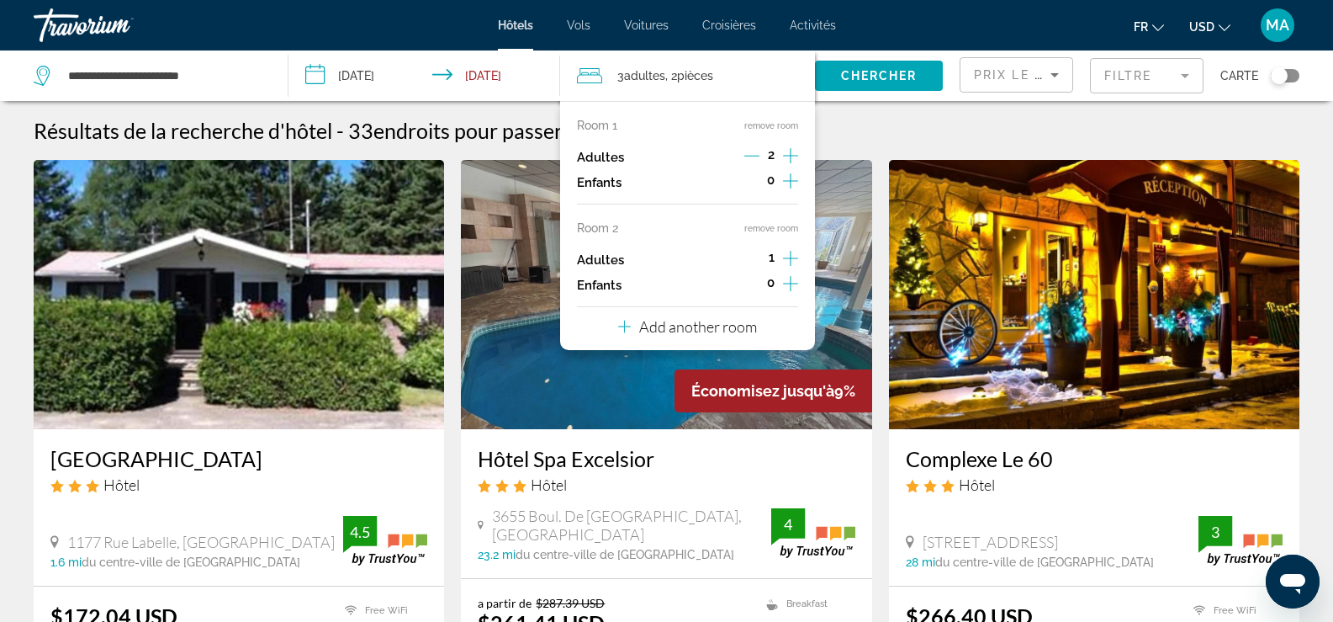
click at [786, 256] on icon "Increment adults" at bounding box center [790, 258] width 15 height 20
click at [764, 221] on div "Room 2 remove room" at bounding box center [687, 227] width 221 height 13
click at [761, 227] on button "remove room" at bounding box center [771, 228] width 54 height 11
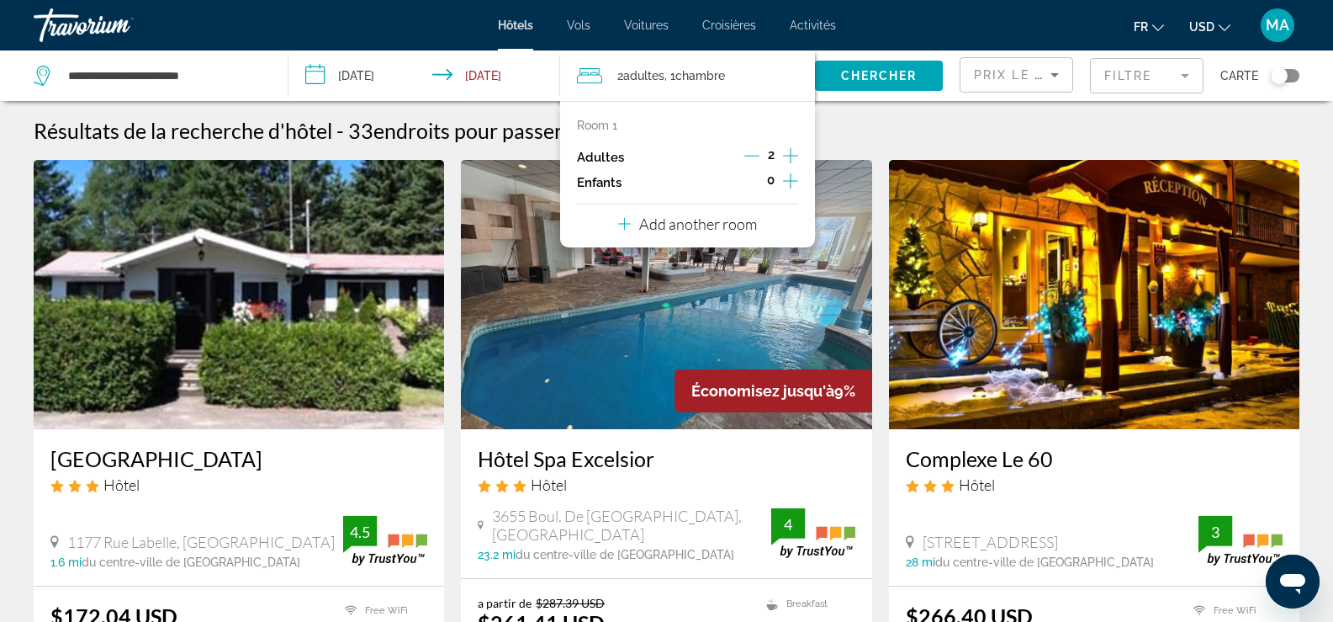
click at [790, 151] on icon "Increment adults" at bounding box center [790, 156] width 15 height 20
click at [871, 79] on span "Chercher" at bounding box center [879, 75] width 77 height 13
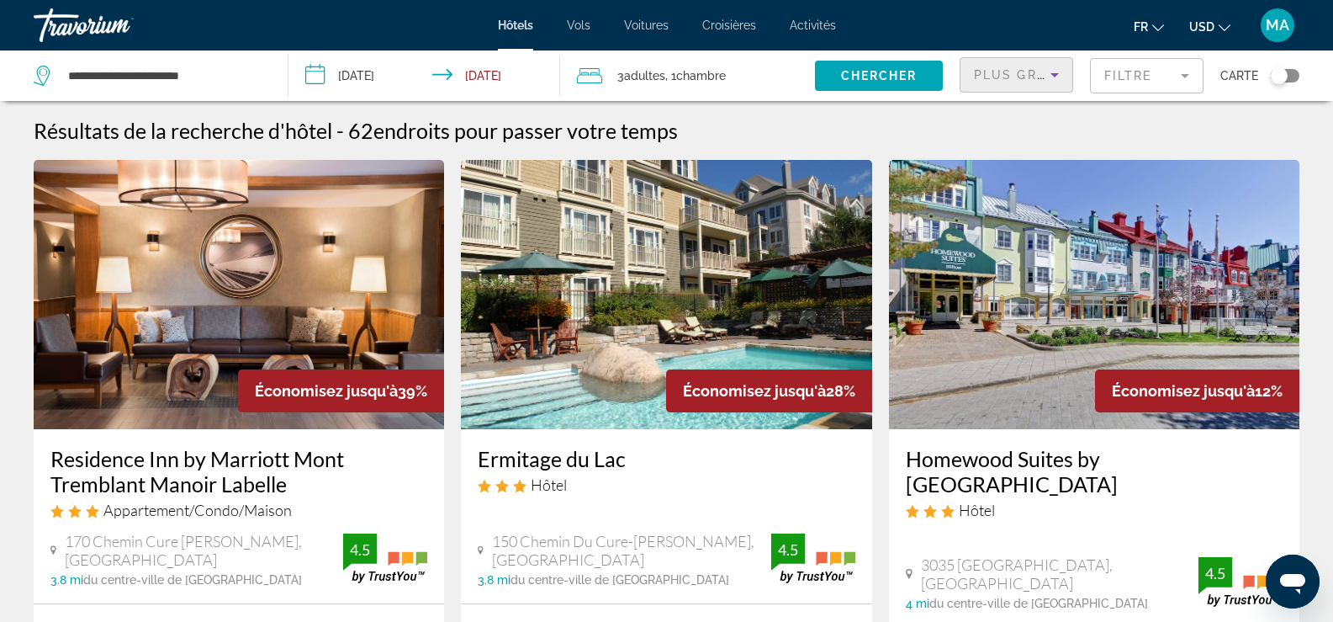
click at [1021, 71] on span "Plus grandes économies" at bounding box center [1074, 74] width 201 height 13
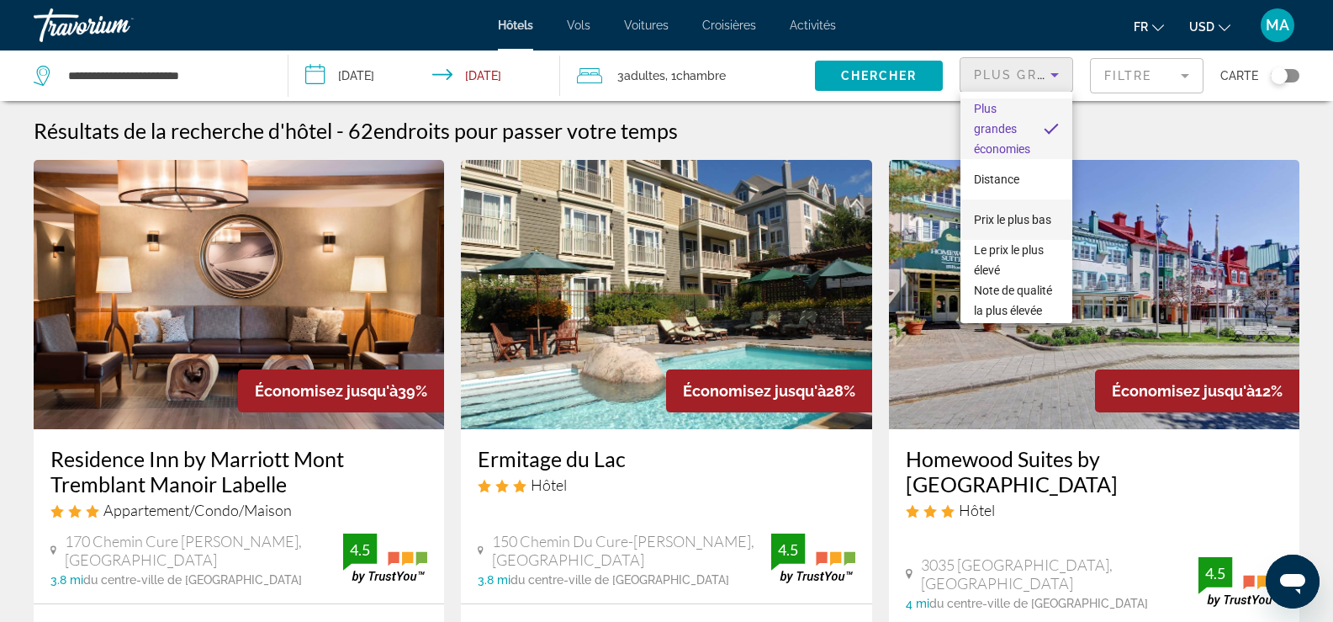
click at [1007, 213] on span "Prix le plus bas" at bounding box center [1012, 219] width 77 height 13
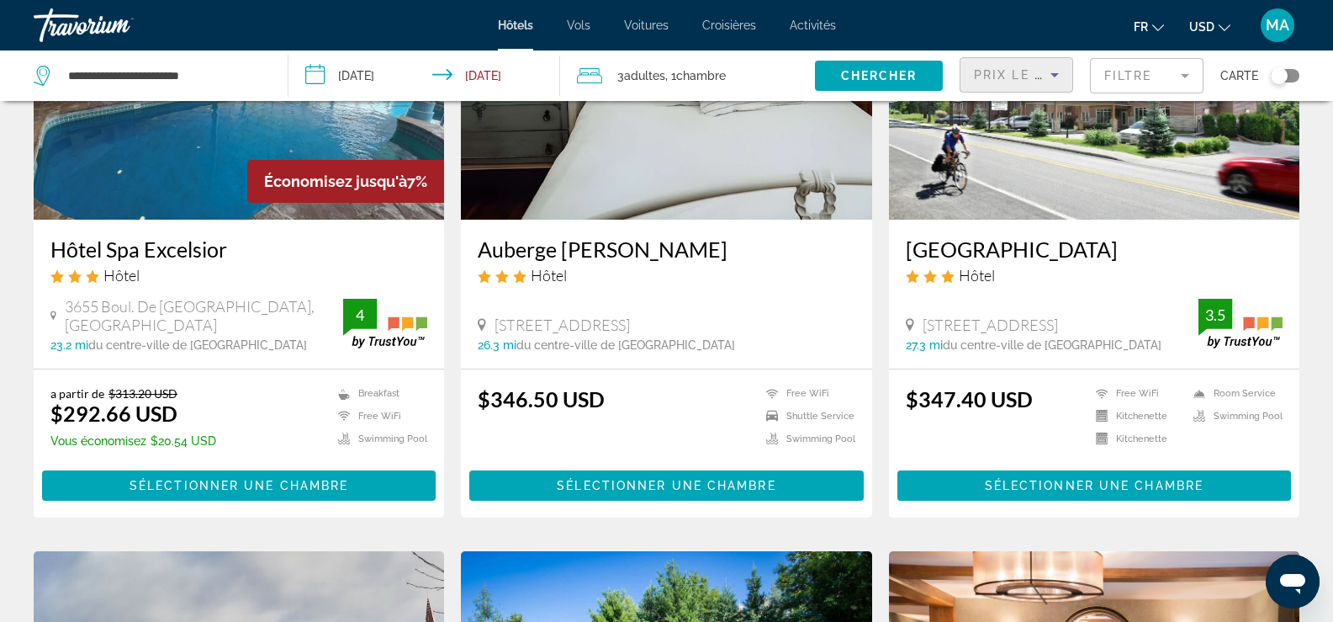
scroll to position [841, 0]
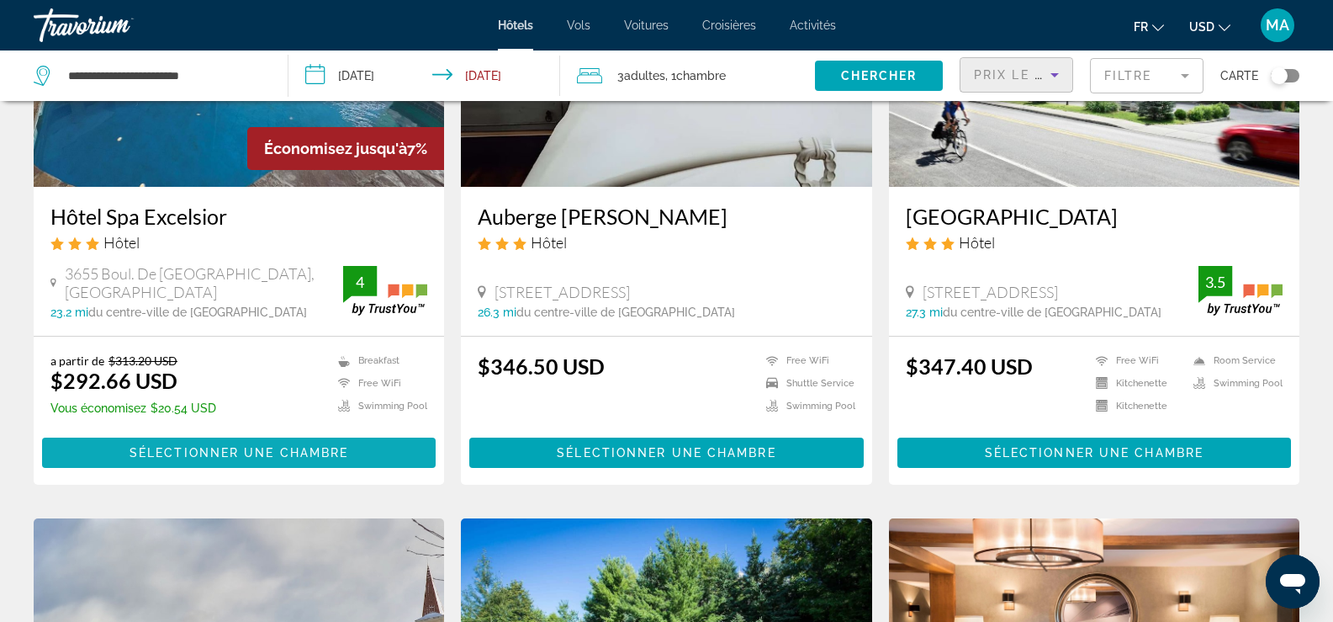
click at [203, 458] on span "Sélectionner une chambre" at bounding box center [239, 452] width 219 height 13
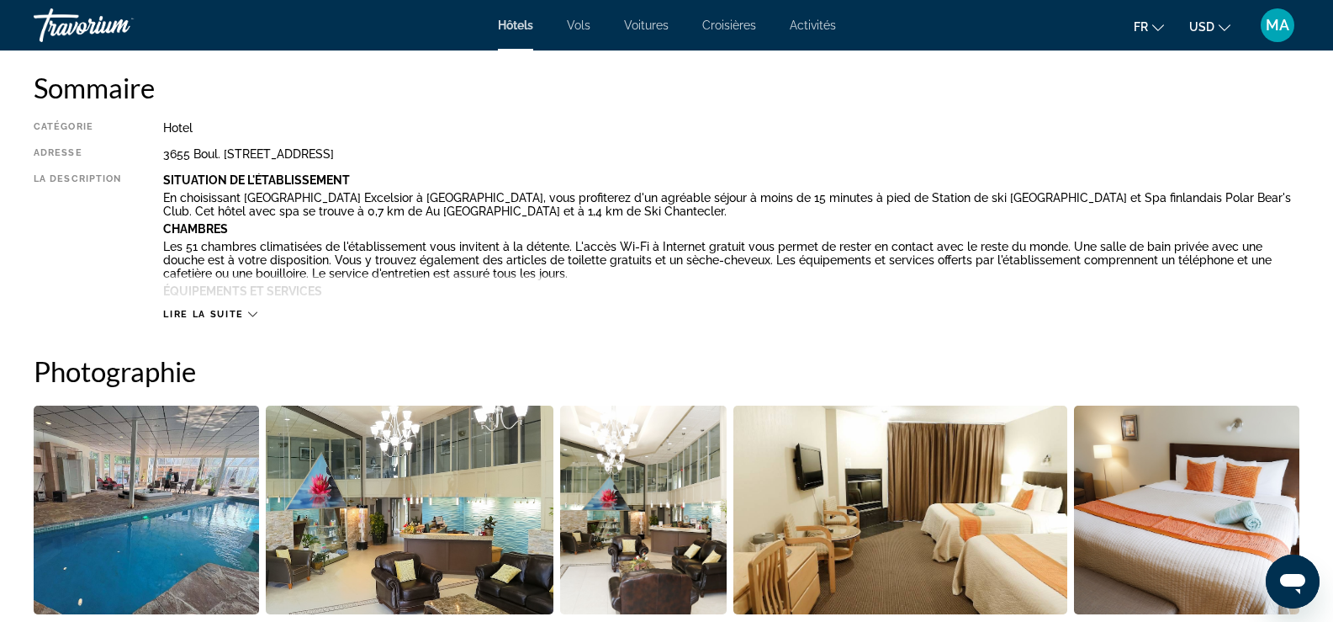
scroll to position [589, 0]
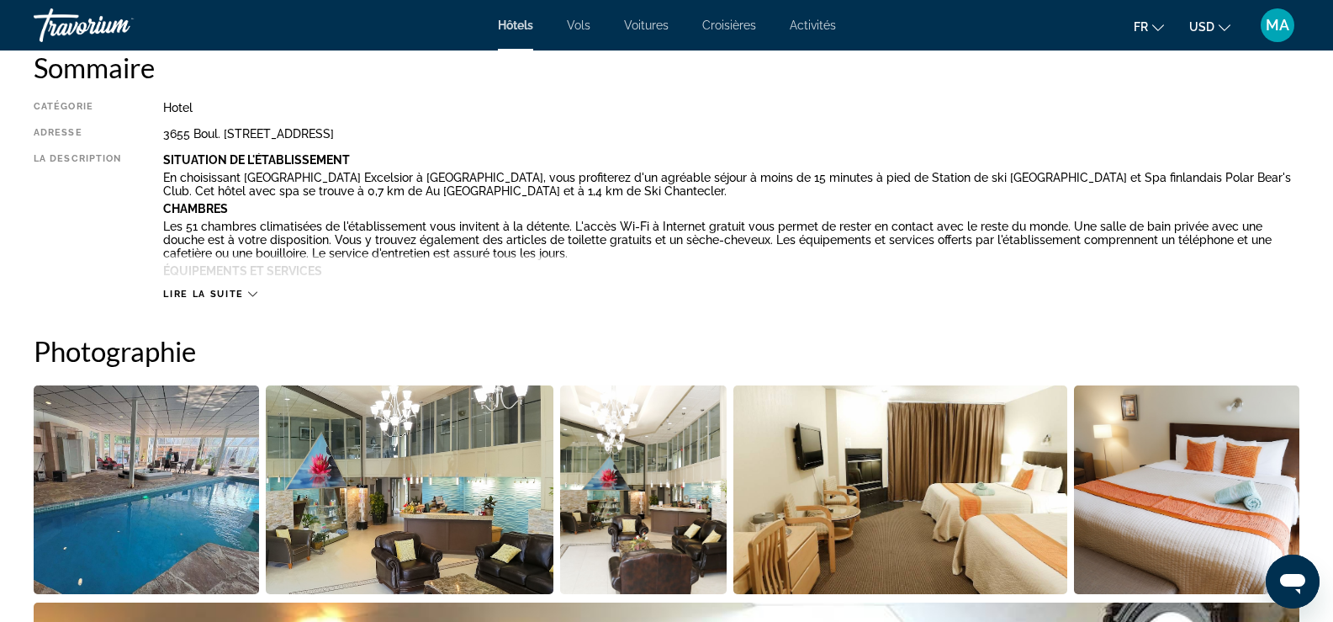
click at [236, 290] on span "Lire la suite" at bounding box center [203, 293] width 80 height 11
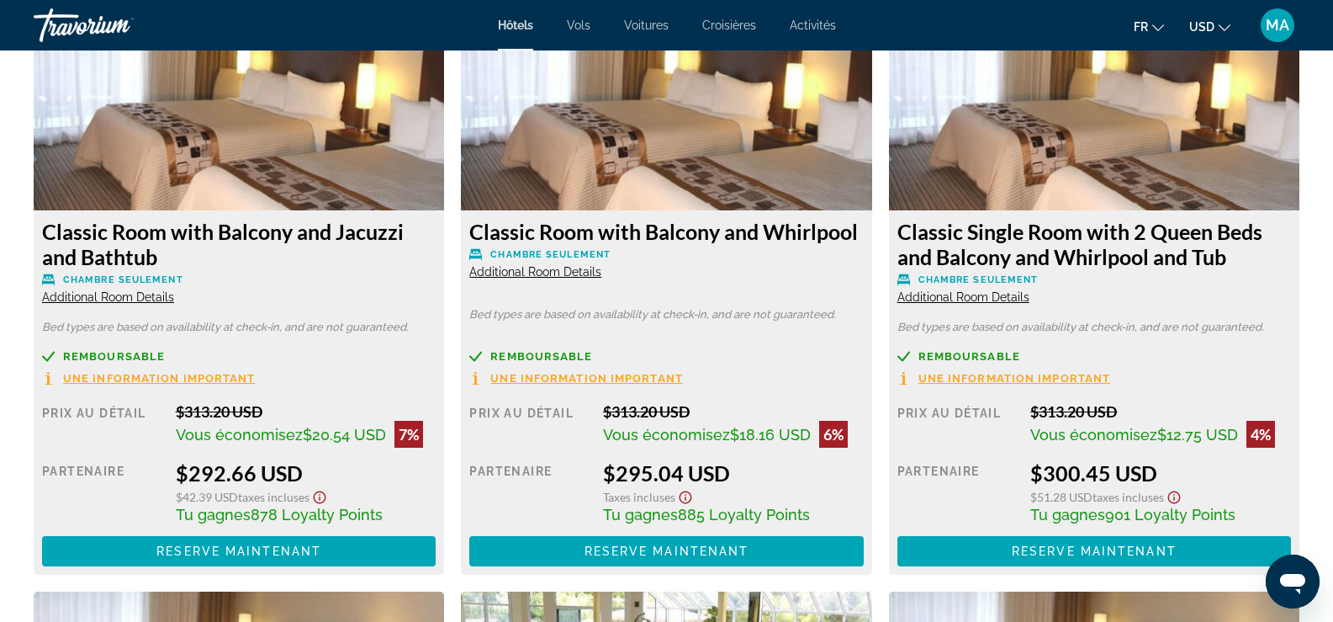
scroll to position [2523, 0]
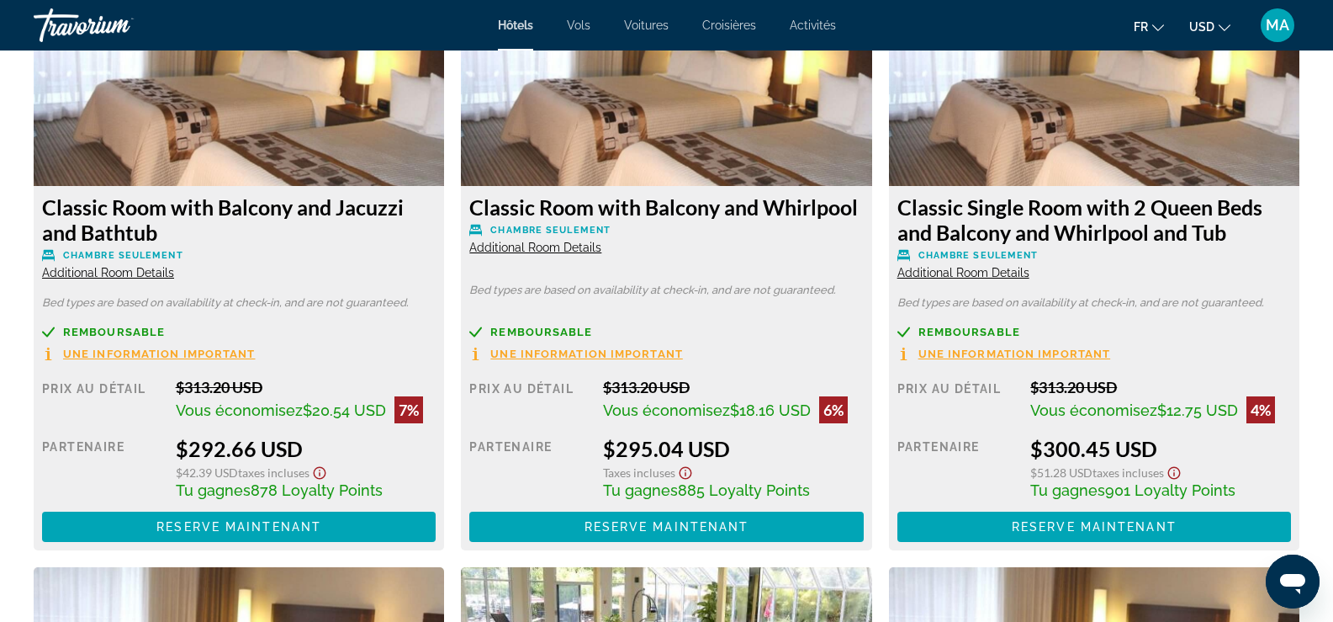
click at [553, 355] on span "Une information important" at bounding box center [586, 353] width 193 height 11
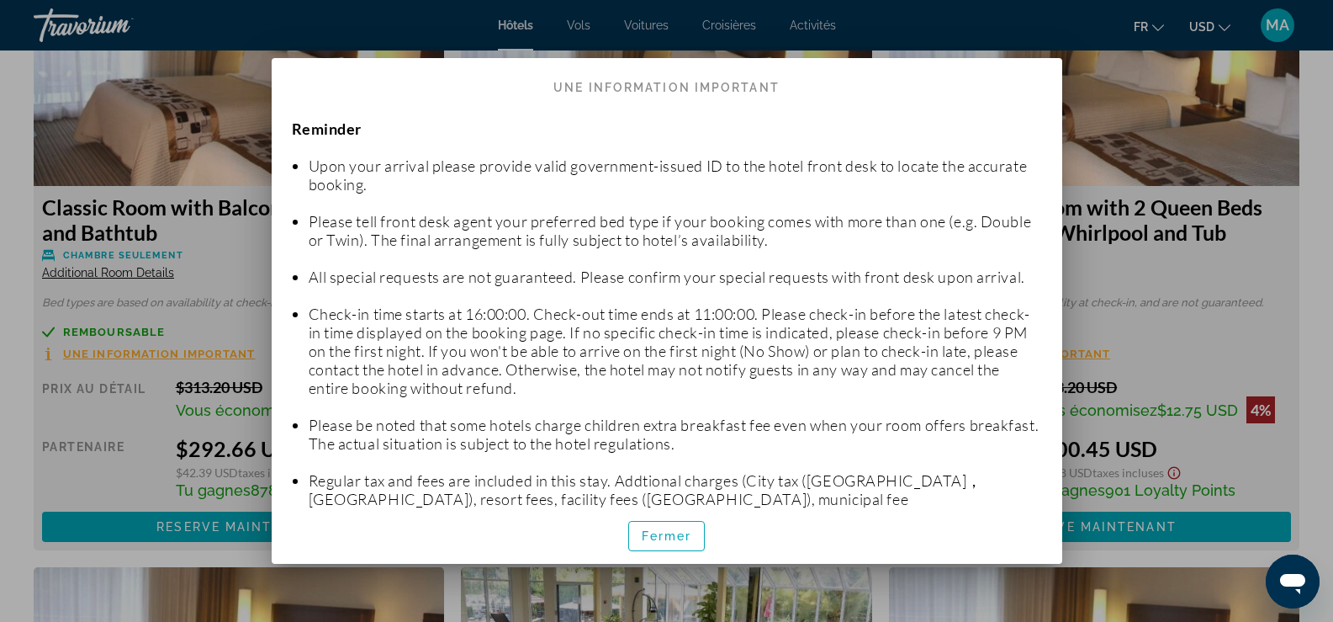
scroll to position [0, 0]
click at [669, 542] on span "Fermer" at bounding box center [667, 535] width 50 height 13
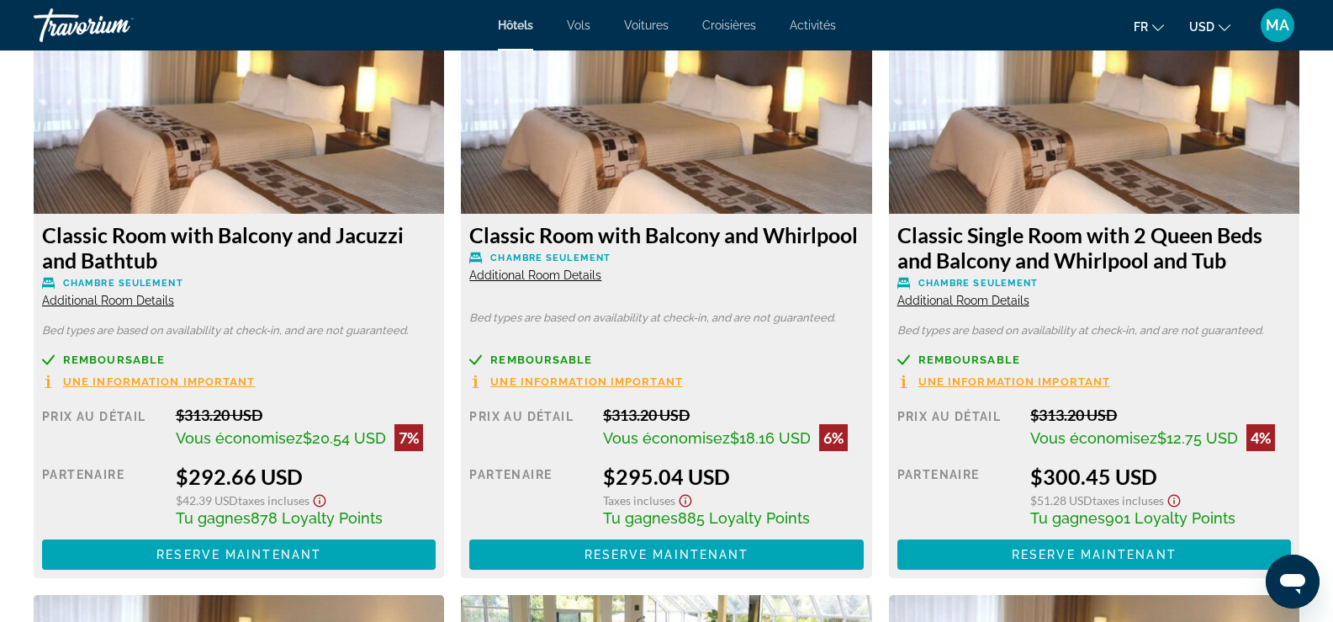
scroll to position [2523, 0]
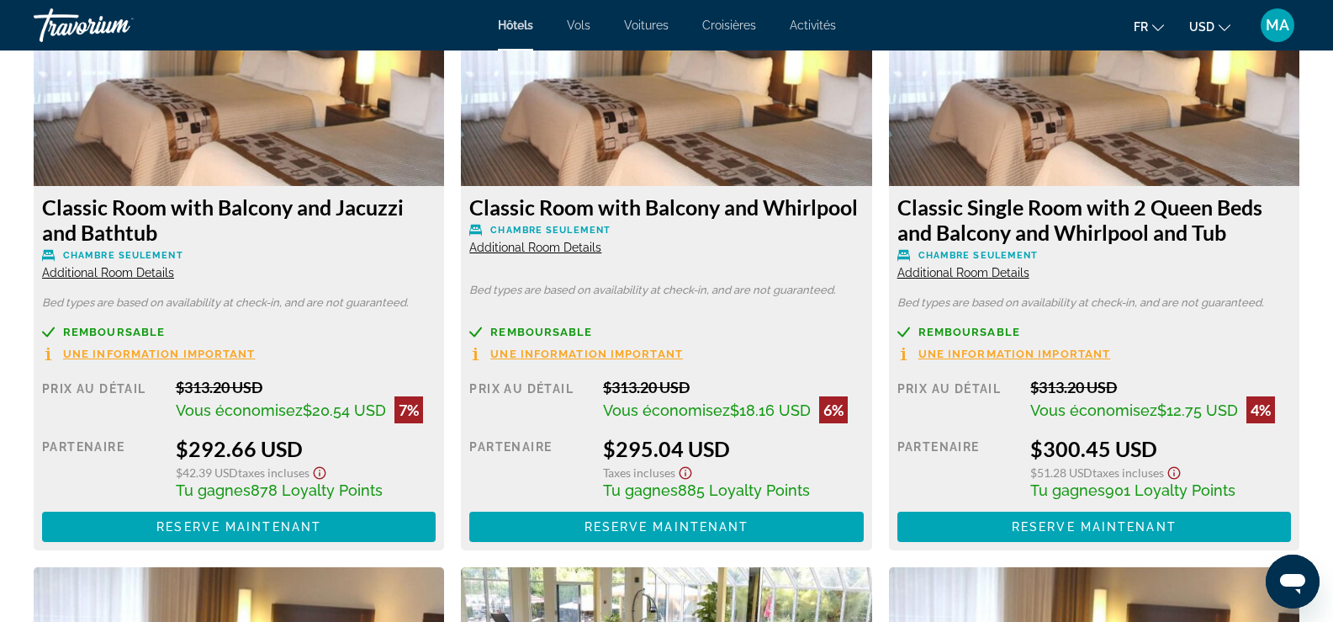
click at [89, 275] on span "Additional Room Details" at bounding box center [108, 272] width 132 height 13
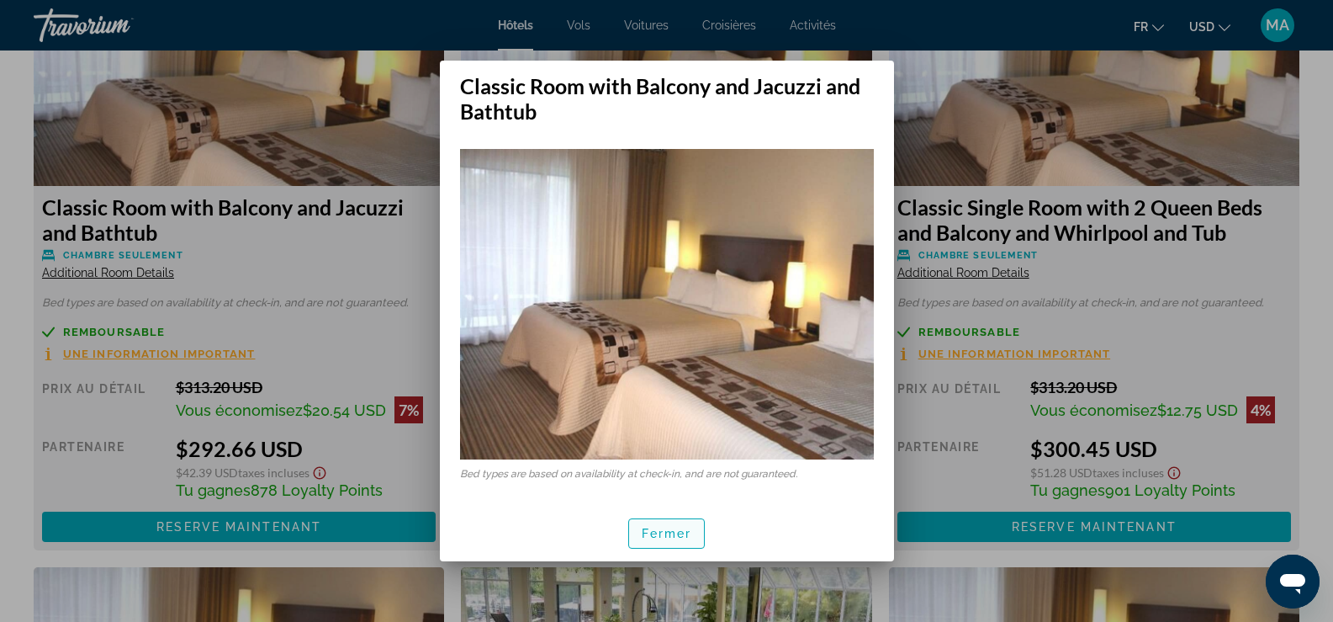
click at [669, 531] on span "Fermer" at bounding box center [667, 533] width 50 height 13
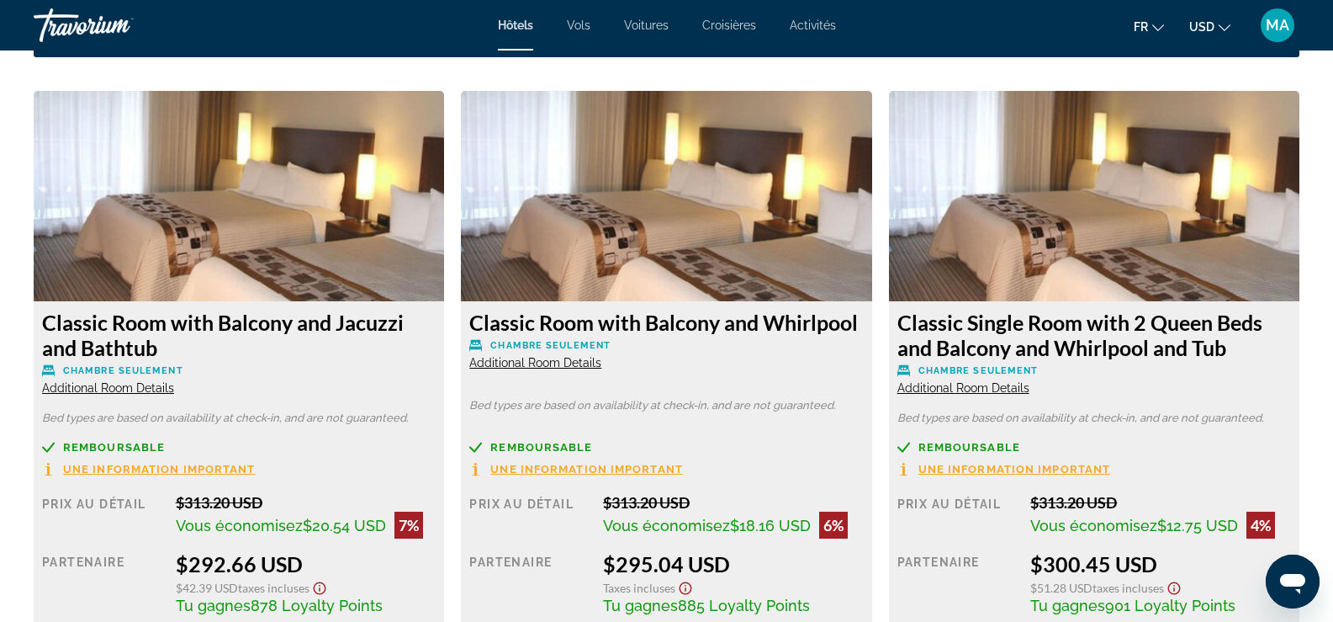
scroll to position [2355, 0]
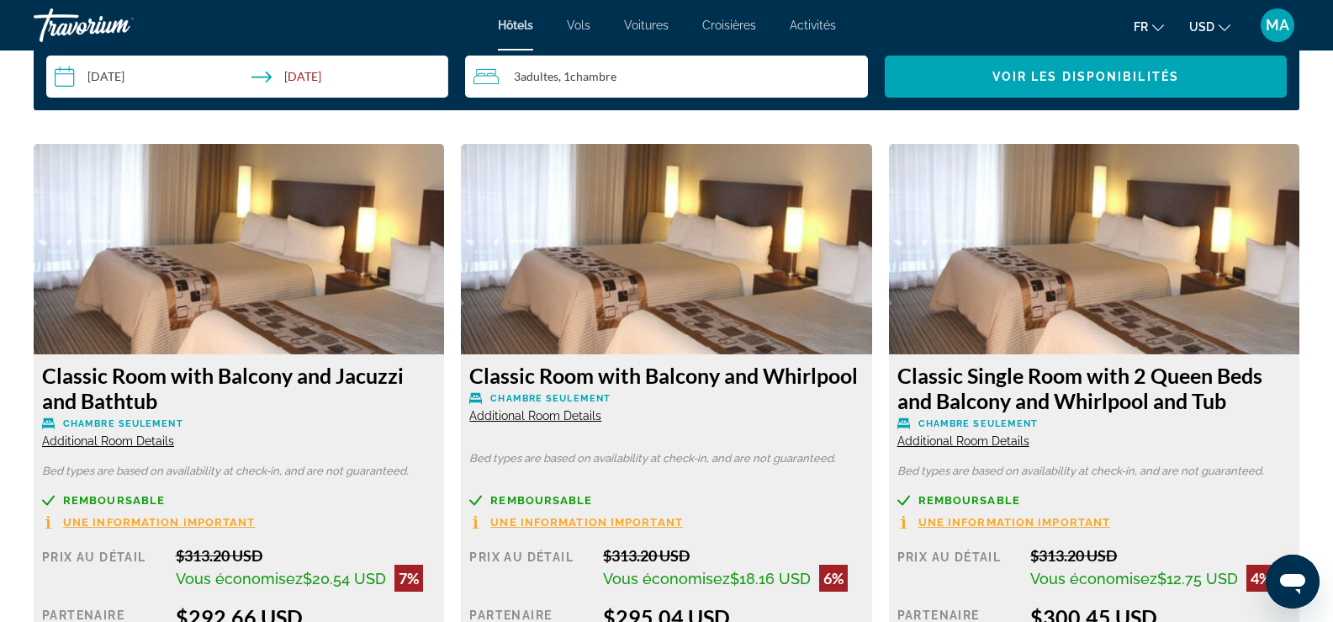
click at [257, 255] on img "Main content" at bounding box center [239, 249] width 410 height 210
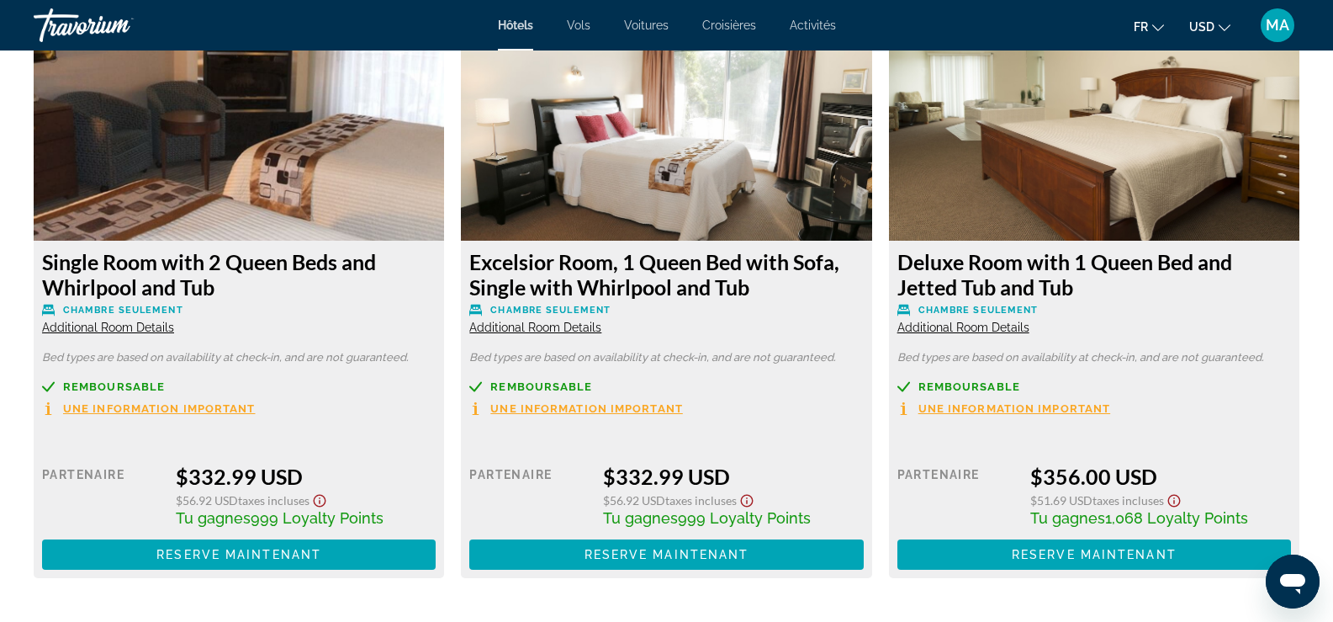
scroll to position [4710, 0]
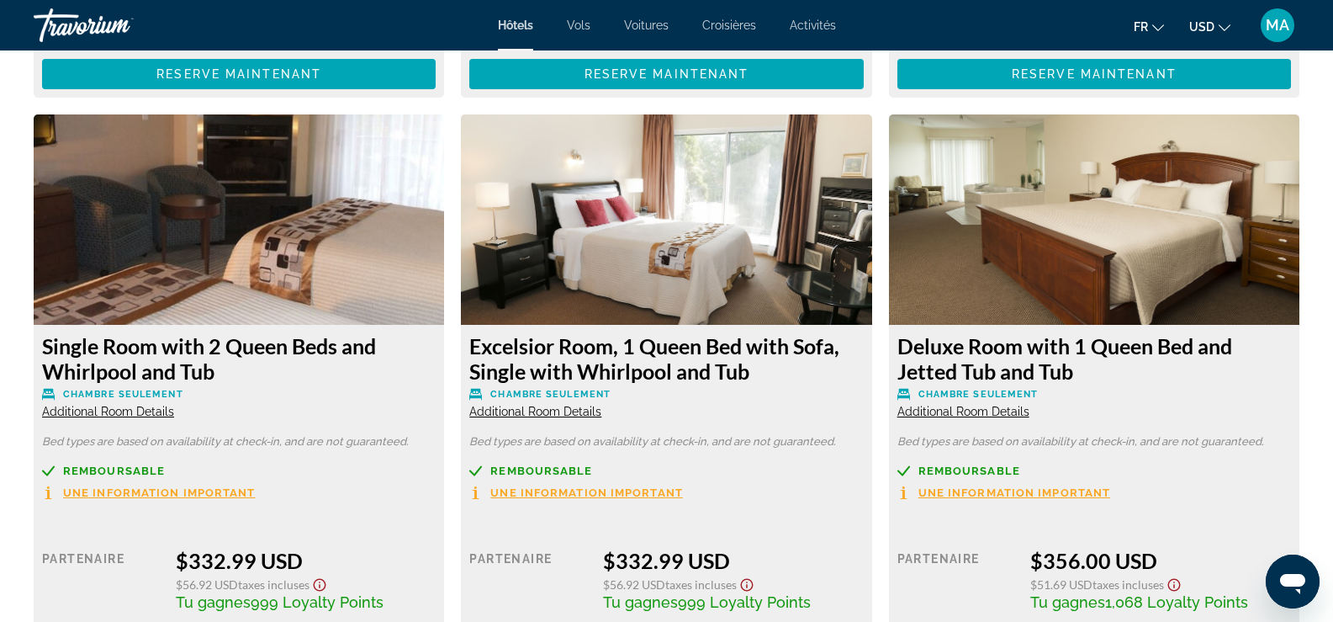
click at [119, 405] on span "Additional Room Details" at bounding box center [108, 411] width 132 height 13
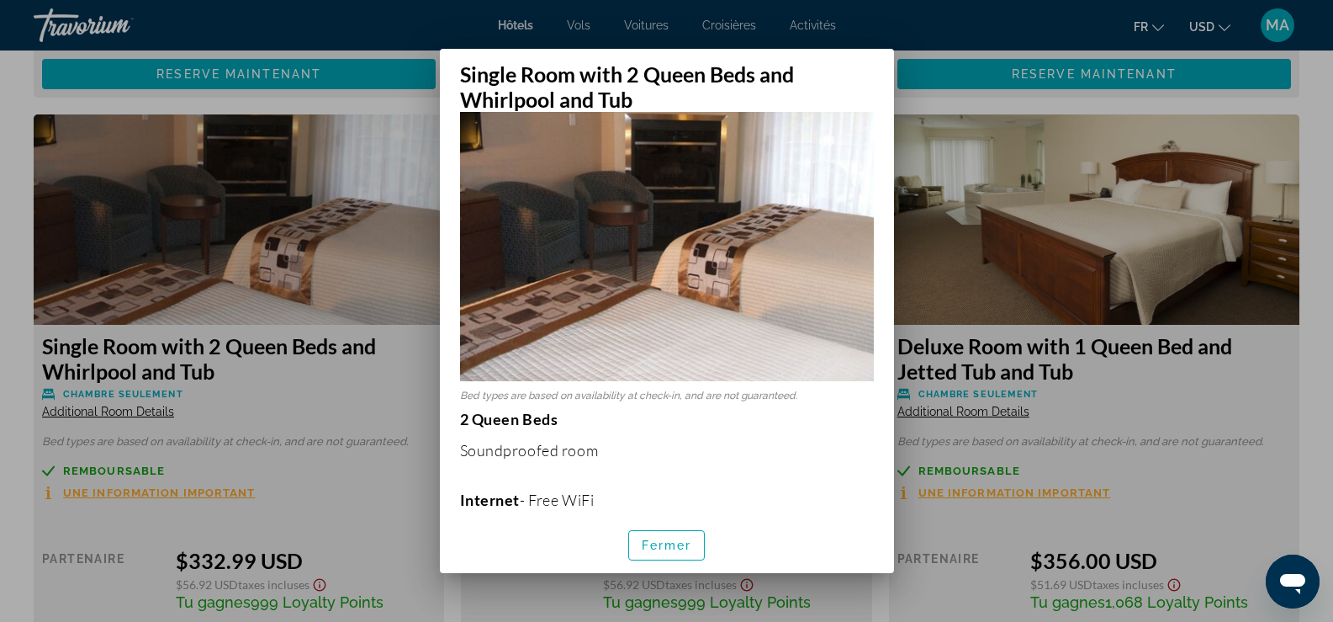
scroll to position [0, 0]
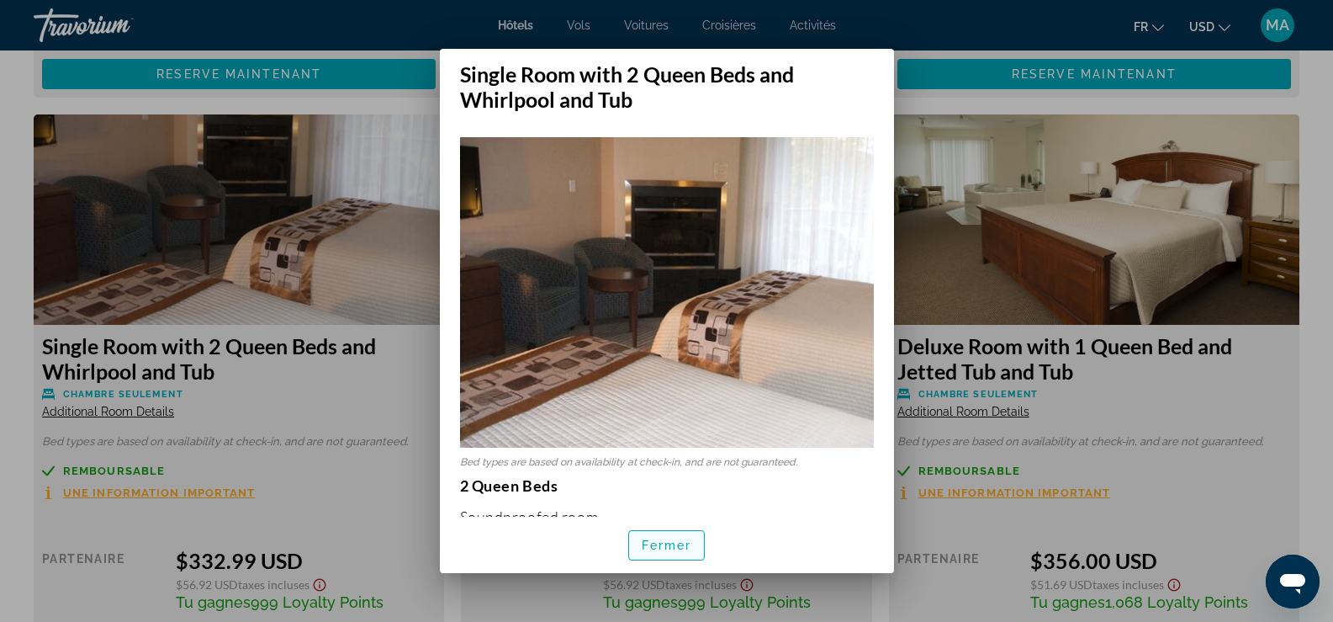
click at [654, 546] on span "Fermer" at bounding box center [667, 544] width 50 height 13
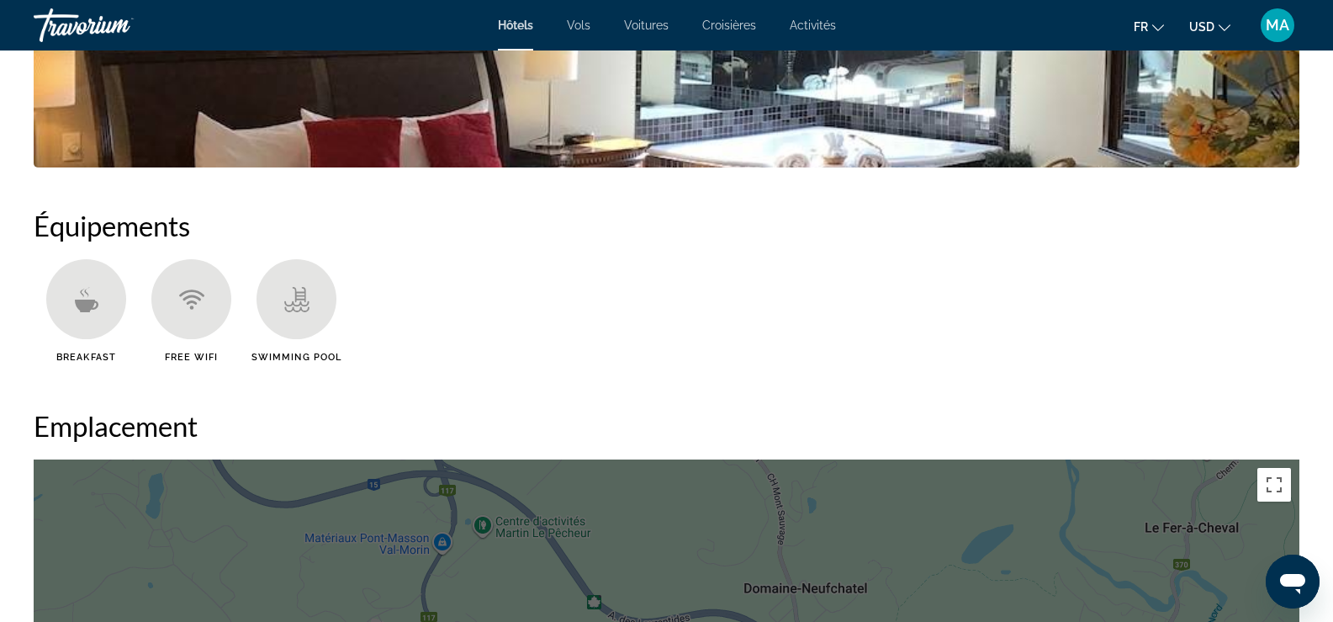
scroll to position [1346, 0]
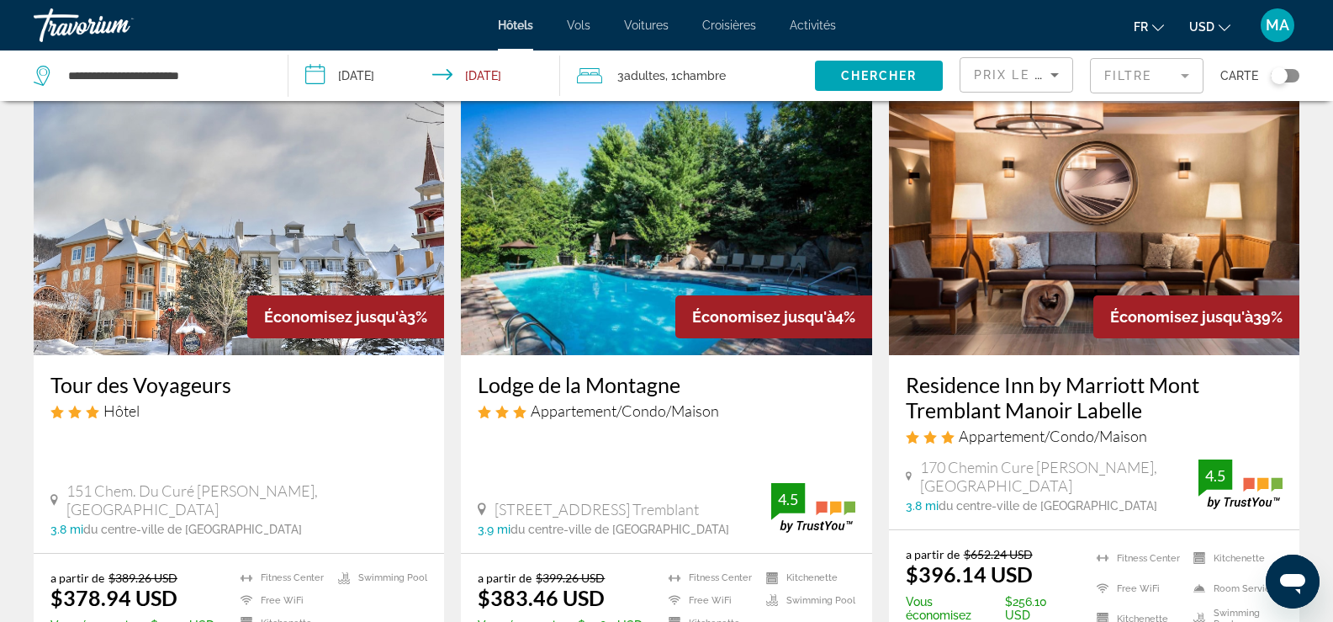
scroll to position [1346, 0]
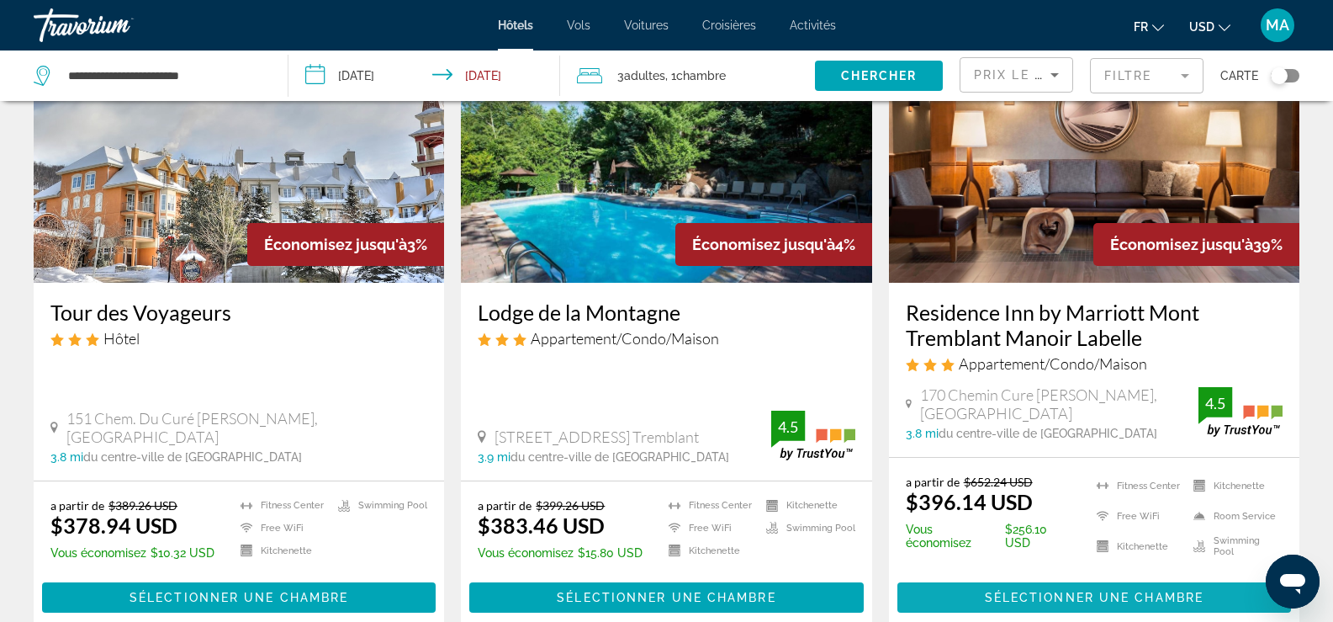
click at [1022, 590] on span "Sélectionner une chambre" at bounding box center [1094, 596] width 219 height 13
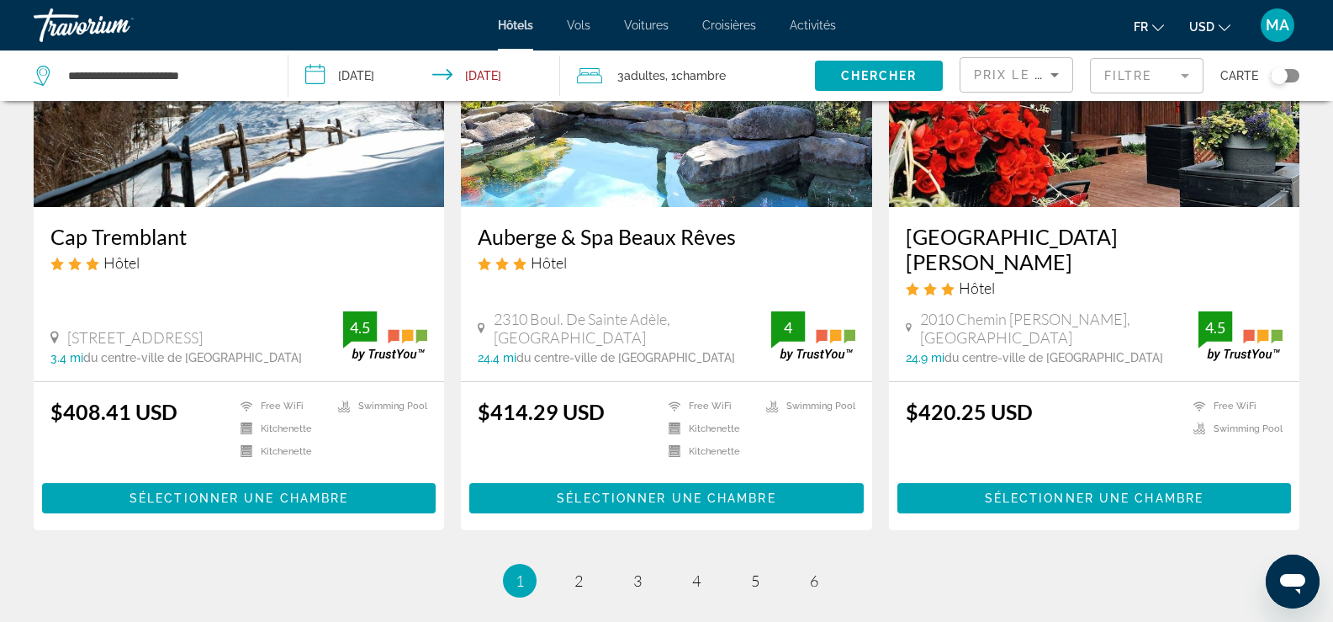
scroll to position [2103, 0]
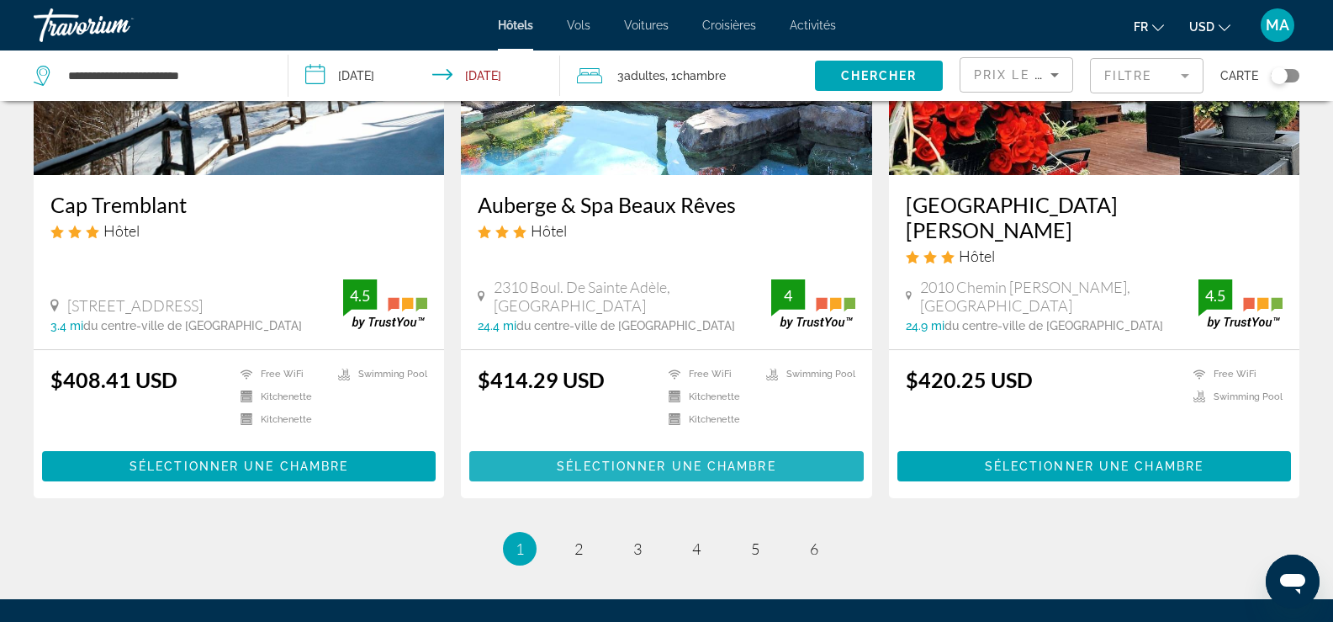
click at [611, 459] on span "Sélectionner une chambre" at bounding box center [666, 465] width 219 height 13
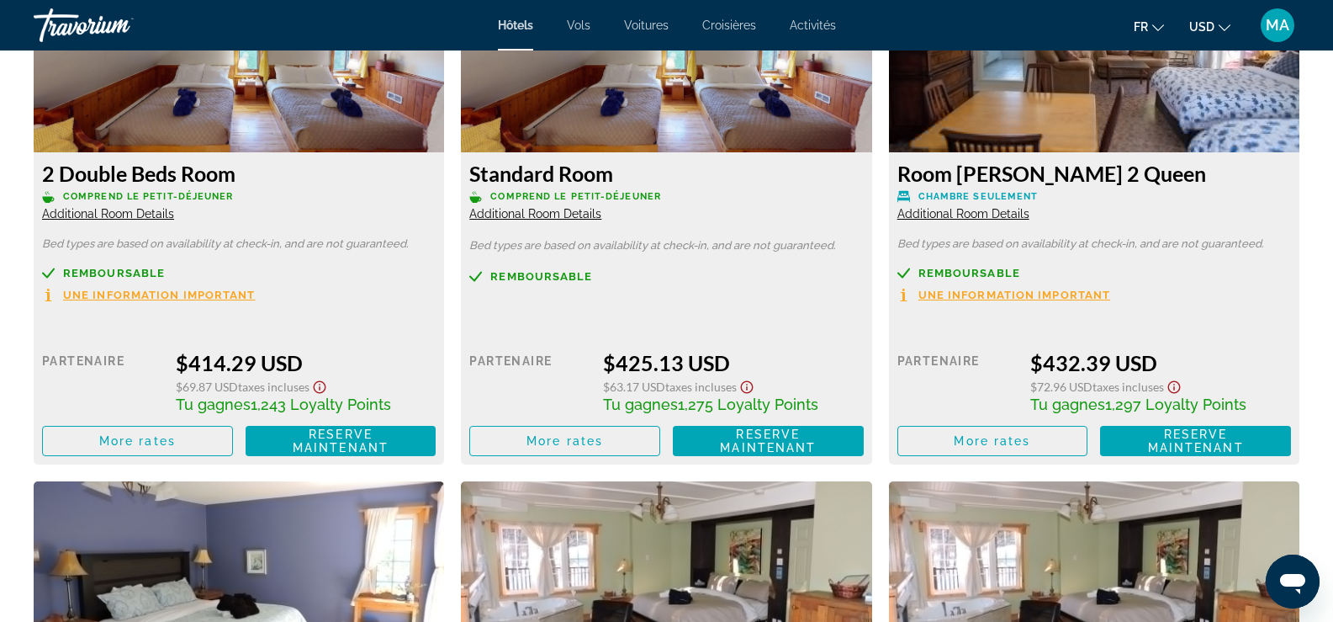
scroll to position [2355, 0]
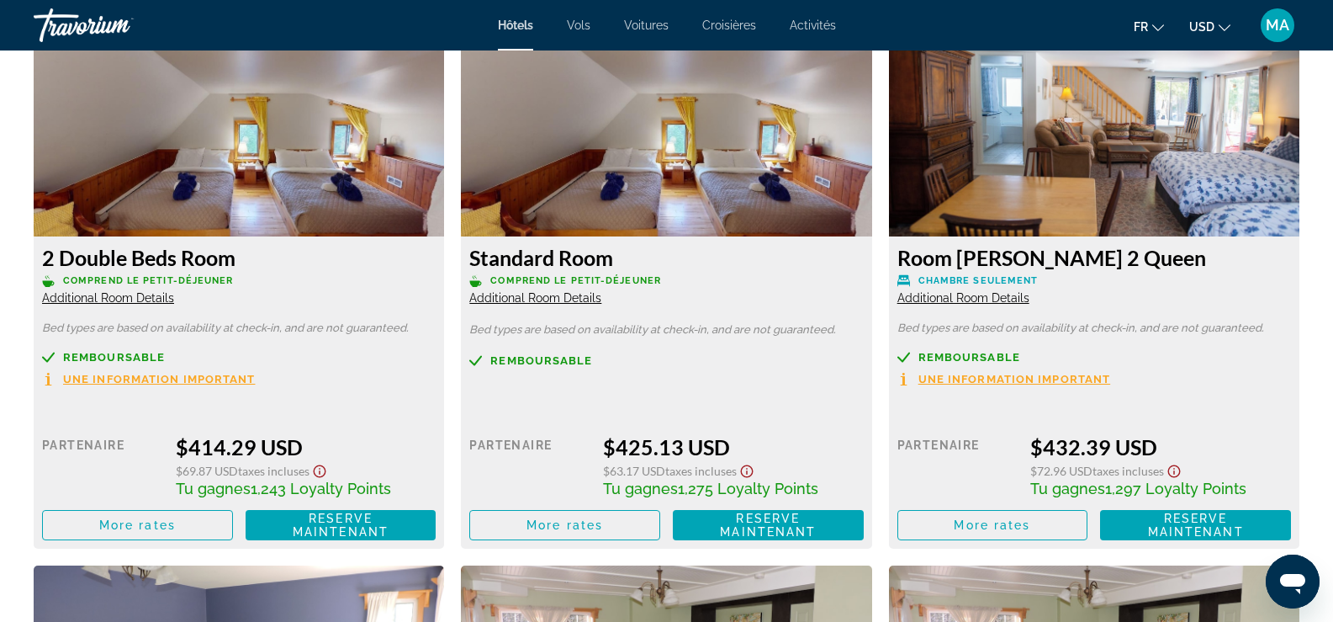
click at [934, 293] on span "Additional Room Details" at bounding box center [963, 297] width 132 height 13
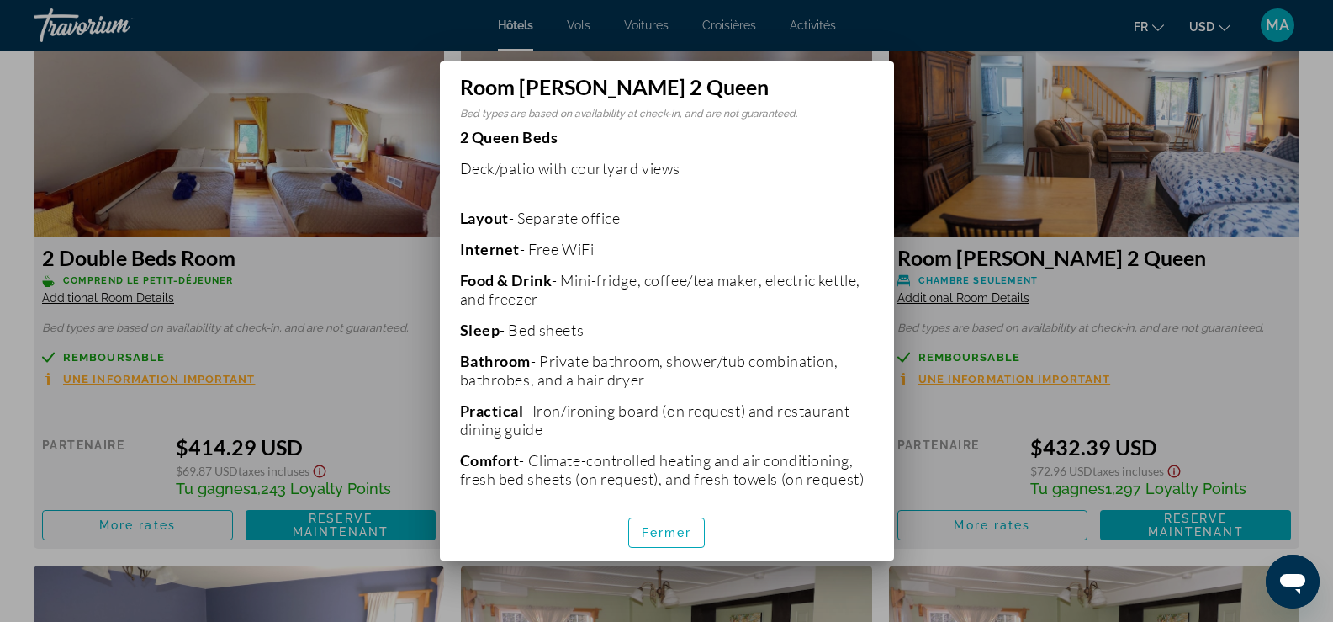
scroll to position [336, 0]
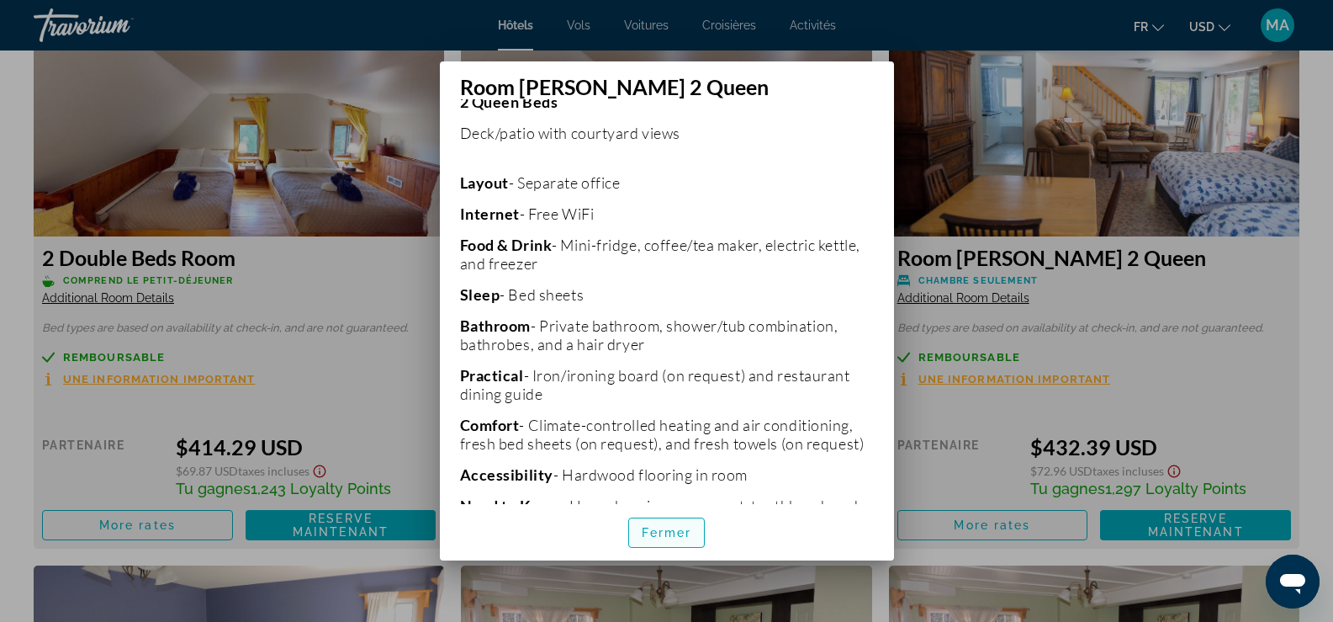
click at [670, 537] on span "Fermer" at bounding box center [667, 532] width 50 height 13
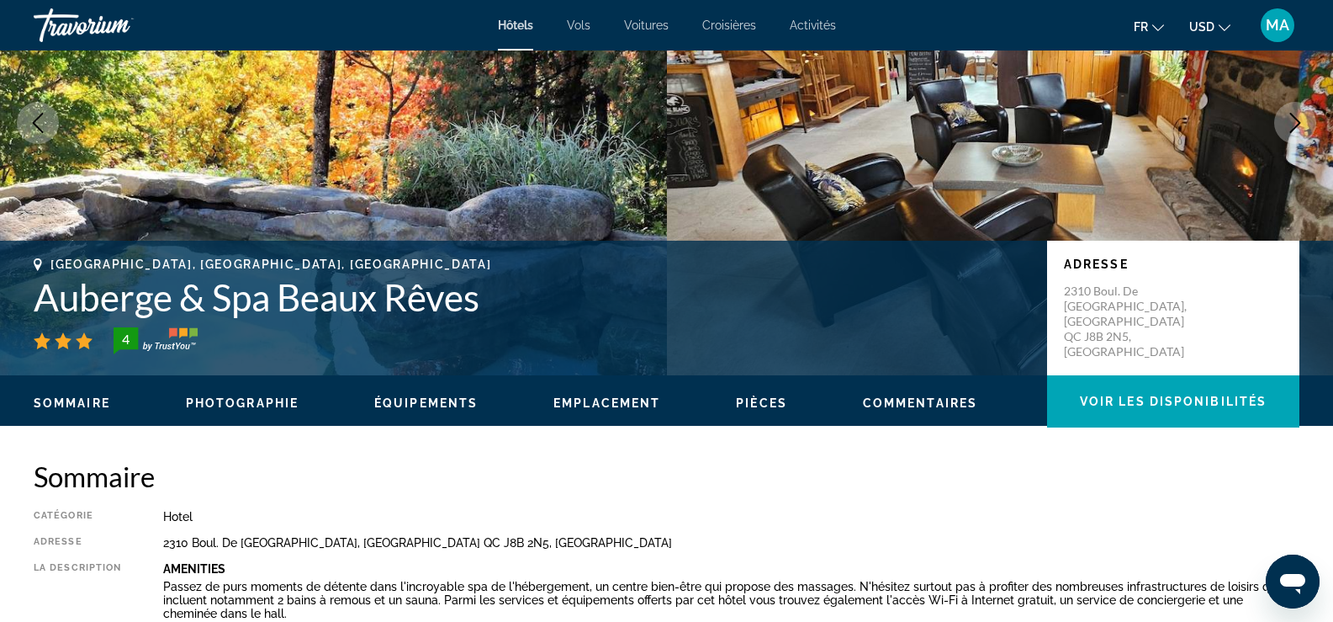
scroll to position [0, 0]
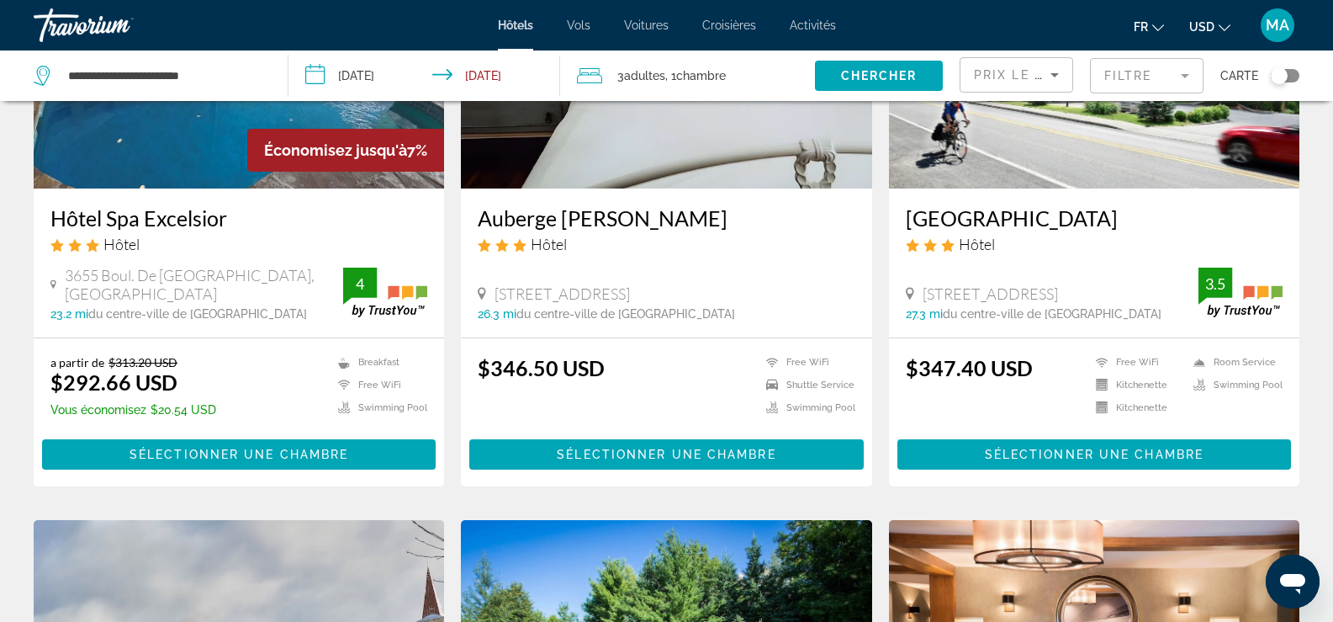
scroll to position [841, 0]
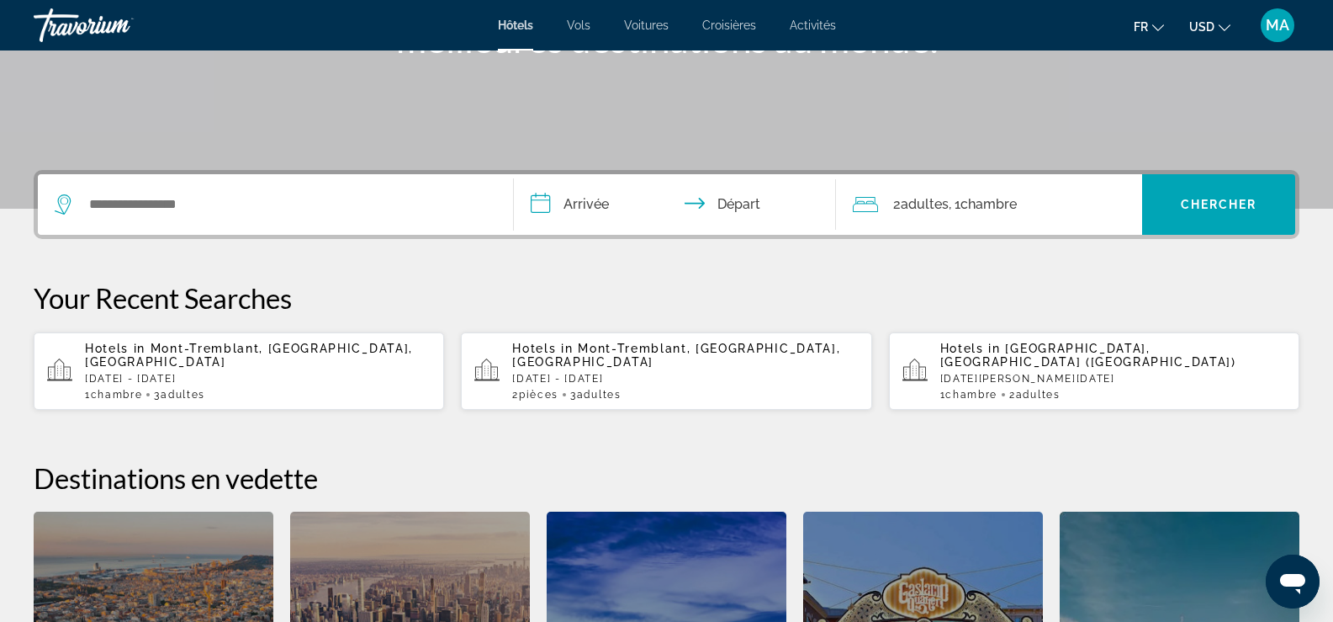
scroll to position [336, 0]
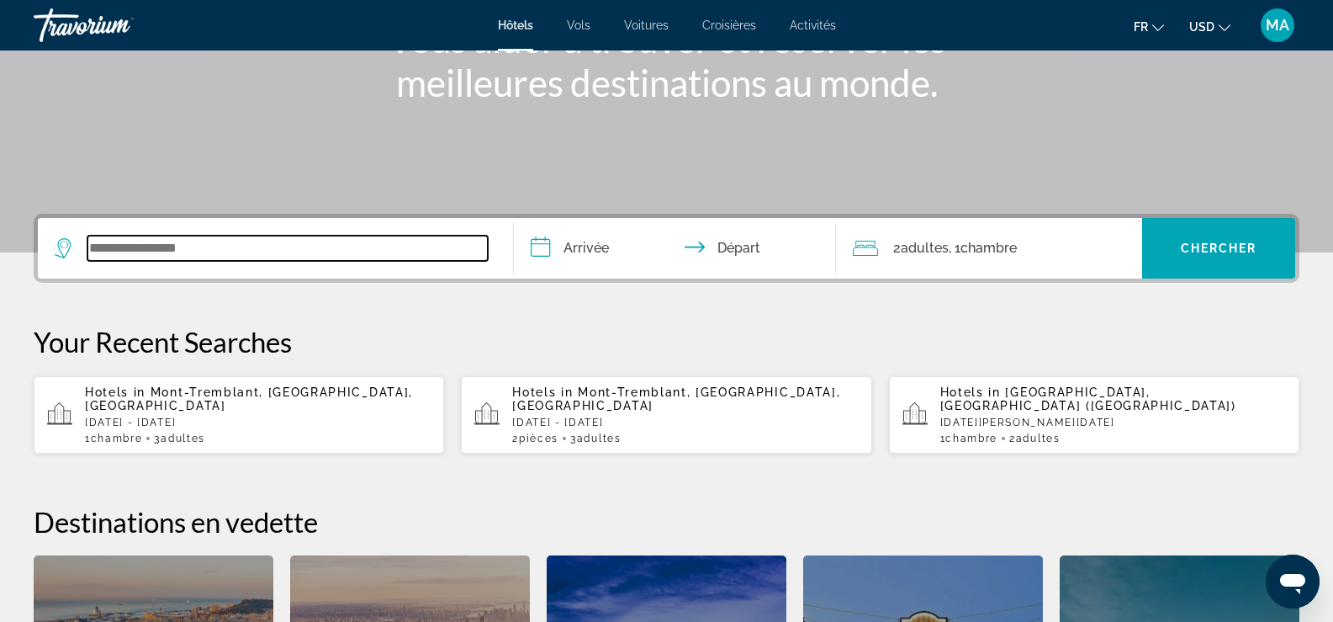
click at [124, 254] on input "Search widget" at bounding box center [287, 248] width 400 height 25
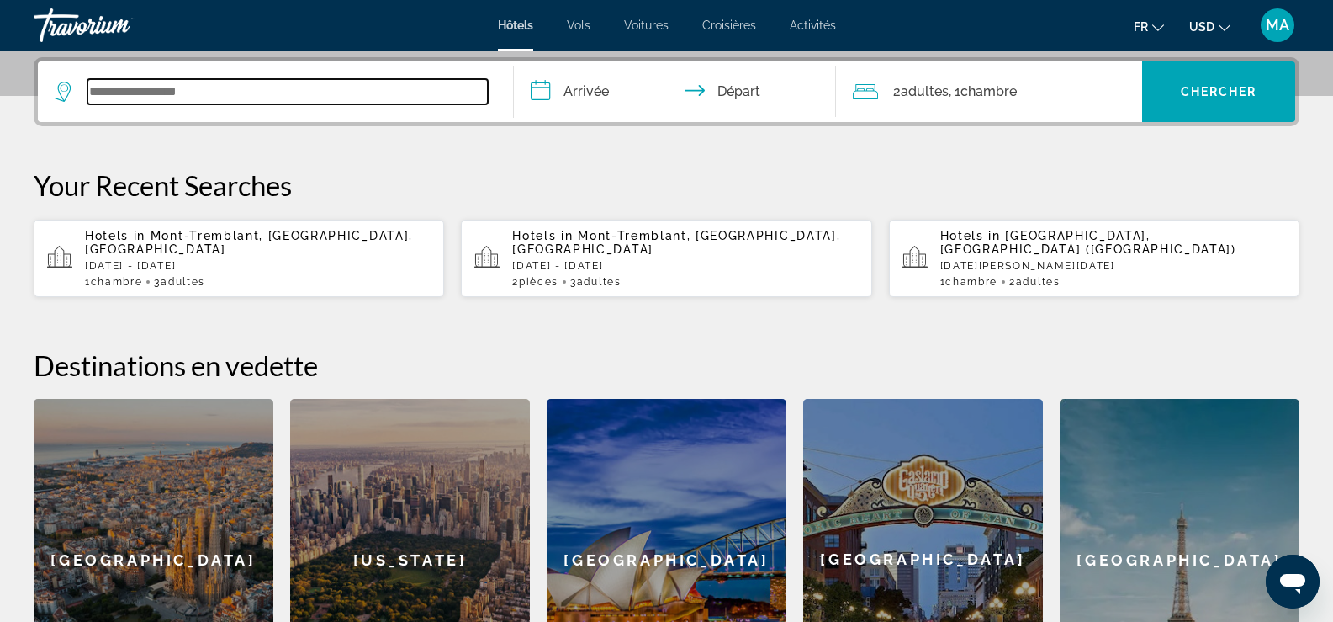
scroll to position [411, 0]
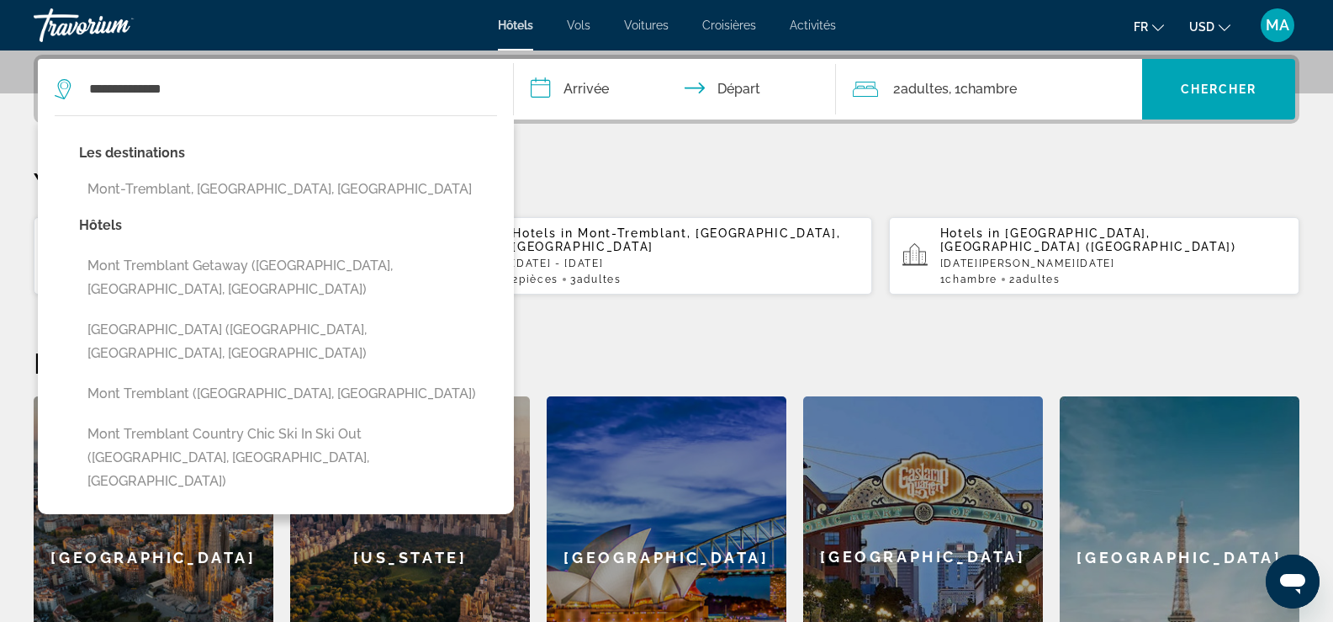
click at [136, 185] on button "Mont-Tremblant, QC, Canada" at bounding box center [288, 189] width 418 height 32
type input "**********"
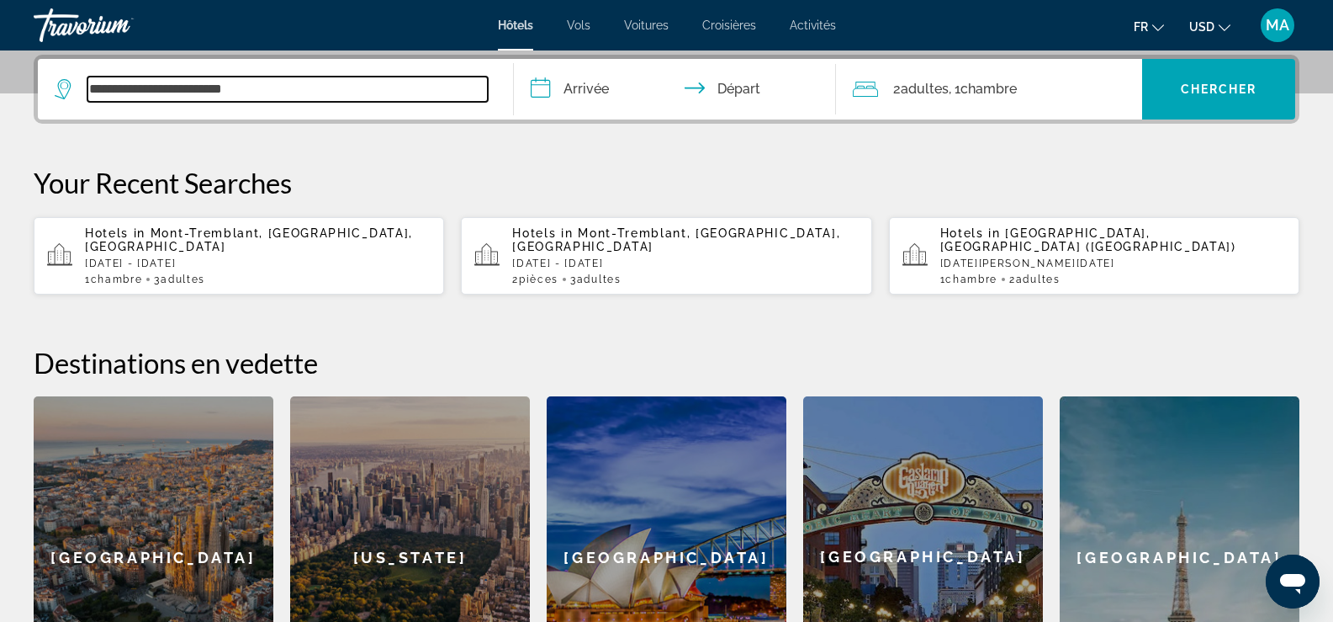
click at [315, 98] on input "**********" at bounding box center [287, 89] width 400 height 25
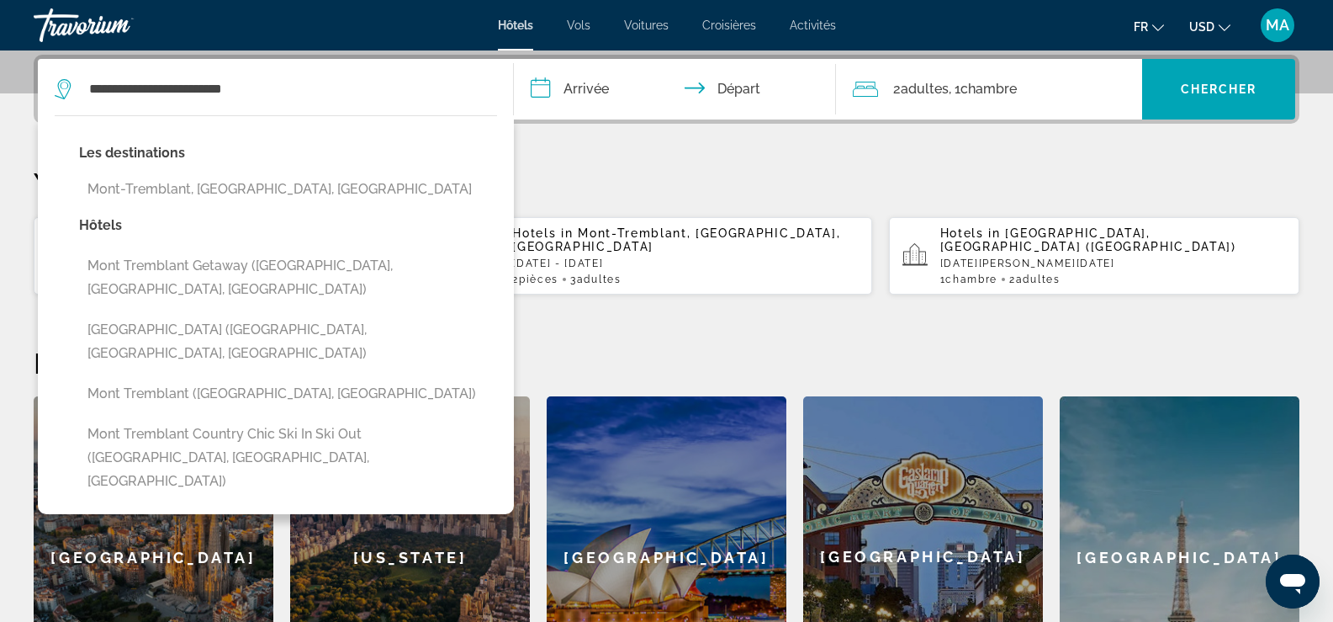
click at [557, 92] on input "**********" at bounding box center [679, 92] width 330 height 66
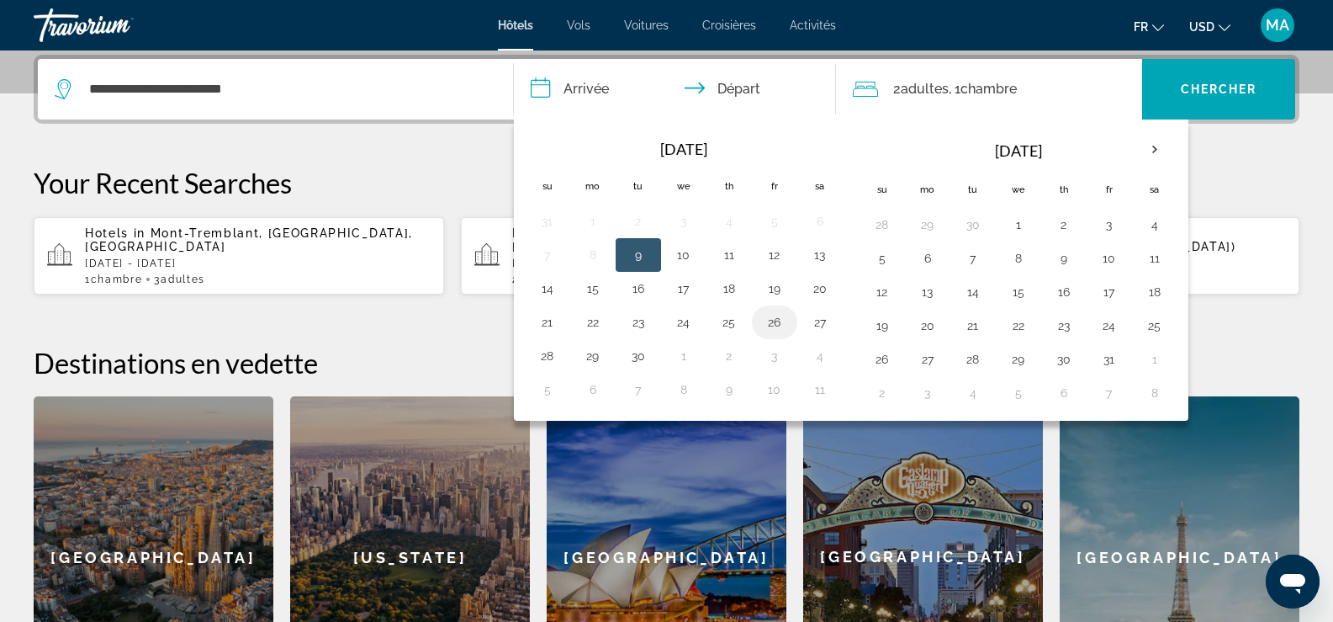
click at [767, 315] on button "26" at bounding box center [774, 322] width 27 height 24
click at [547, 368] on td "28" at bounding box center [547, 356] width 45 height 34
click at [754, 93] on input "**********" at bounding box center [679, 92] width 330 height 66
click at [537, 360] on button "28" at bounding box center [547, 356] width 27 height 24
type input "**********"
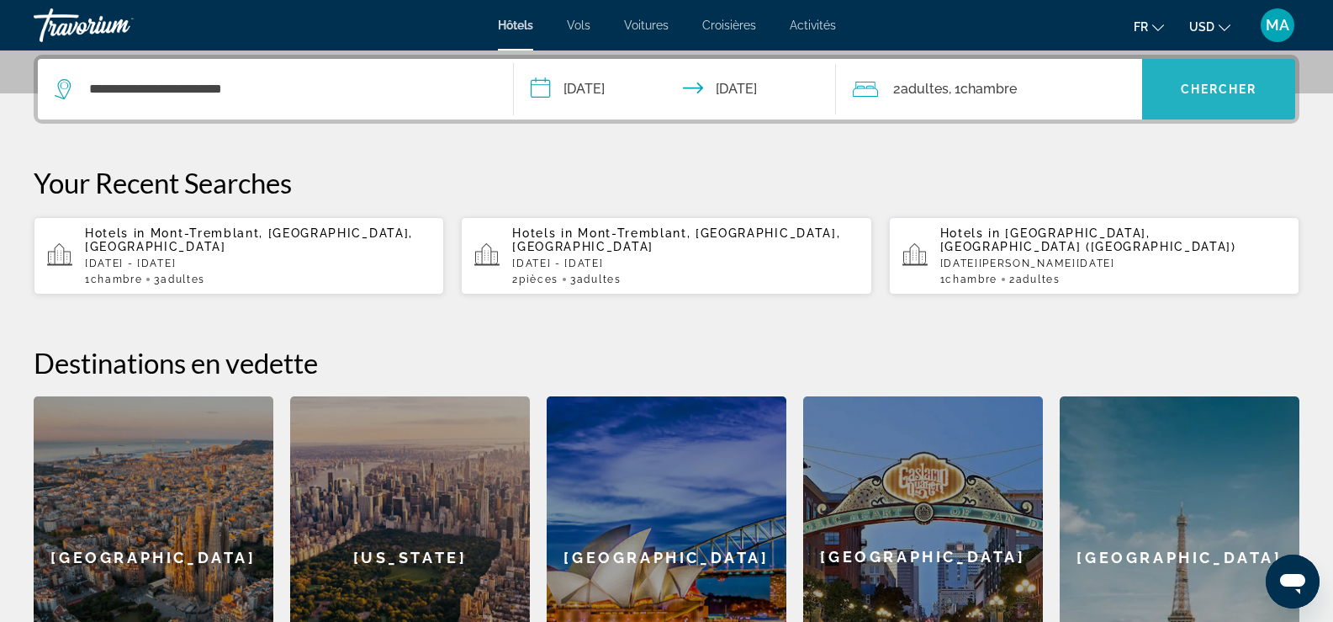
click at [1208, 88] on span "Chercher" at bounding box center [1219, 88] width 77 height 13
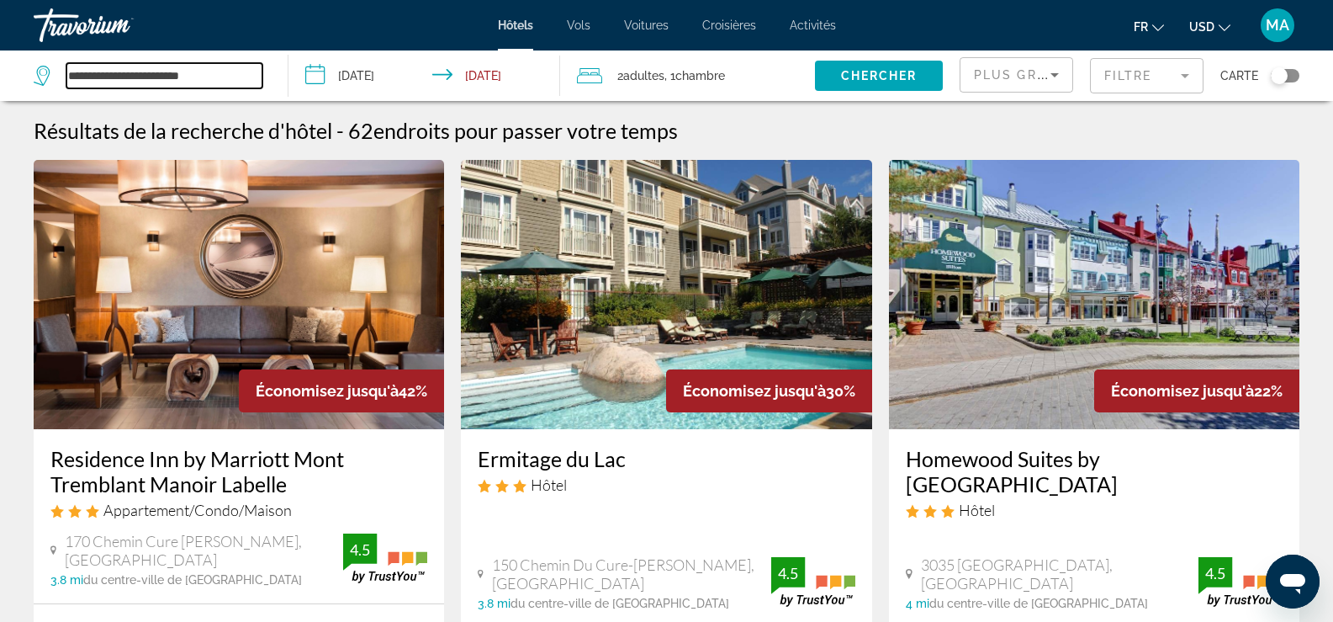
click at [206, 74] on input "**********" at bounding box center [164, 75] width 196 height 25
drag, startPoint x: 242, startPoint y: 74, endPoint x: 68, endPoint y: 83, distance: 174.4
click at [68, 83] on input "**********" at bounding box center [164, 75] width 196 height 25
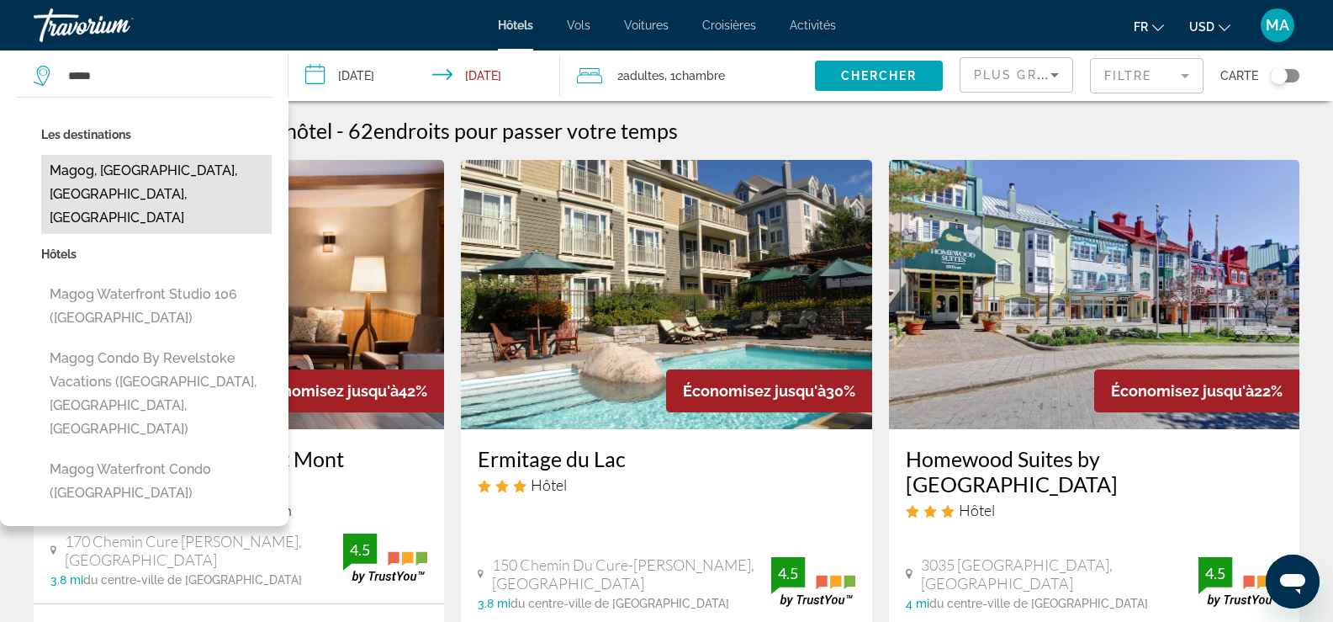
click at [93, 187] on button "Magog, Eastern Townships, QC, Canada" at bounding box center [156, 194] width 230 height 79
type input "**********"
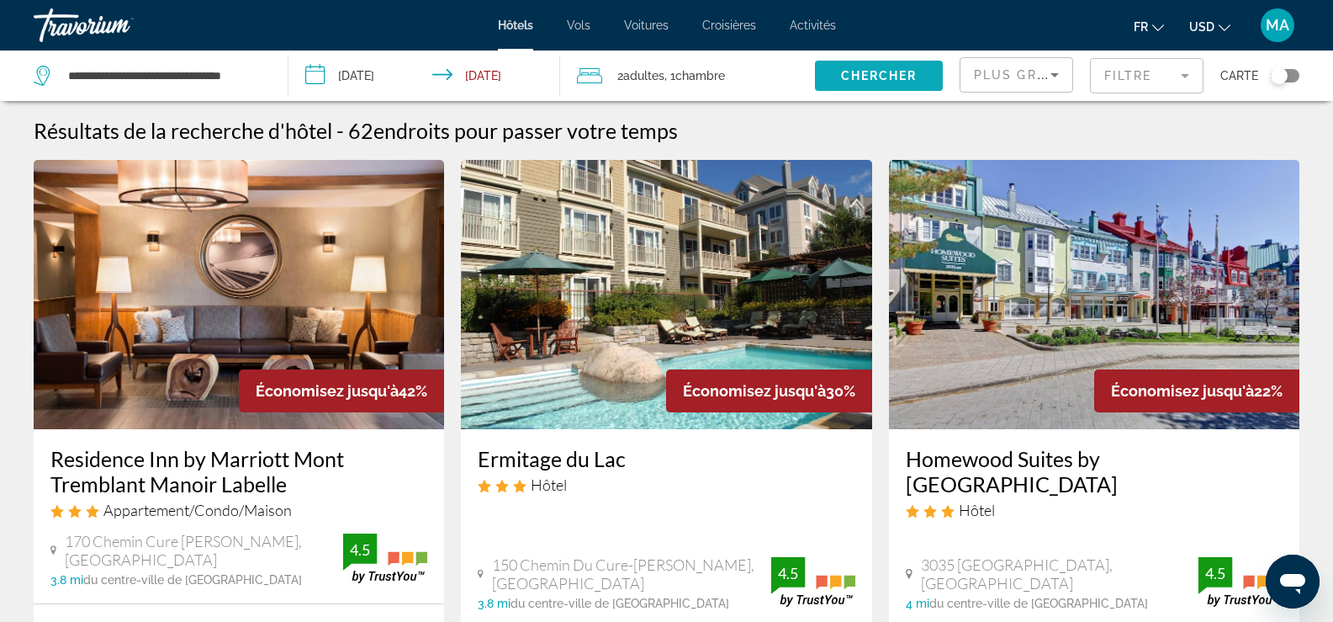
click at [850, 77] on span "Chercher" at bounding box center [879, 75] width 77 height 13
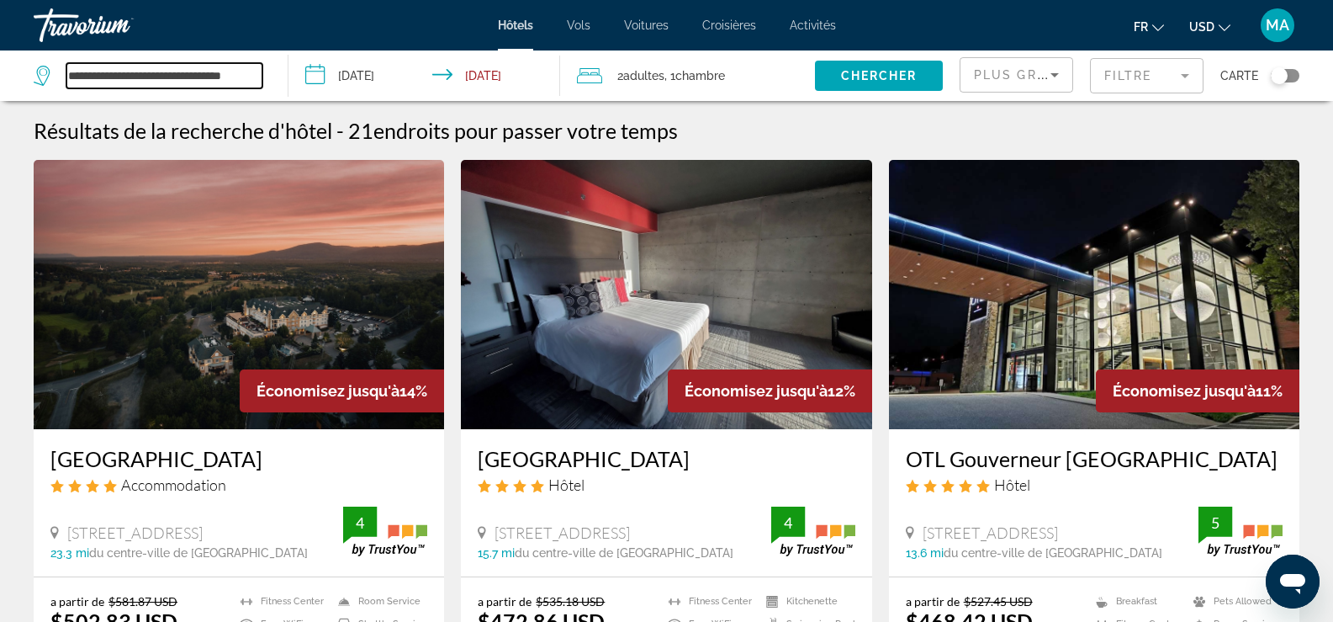
click at [197, 79] on input "**********" at bounding box center [164, 75] width 196 height 25
